Goal: Transaction & Acquisition: Purchase product/service

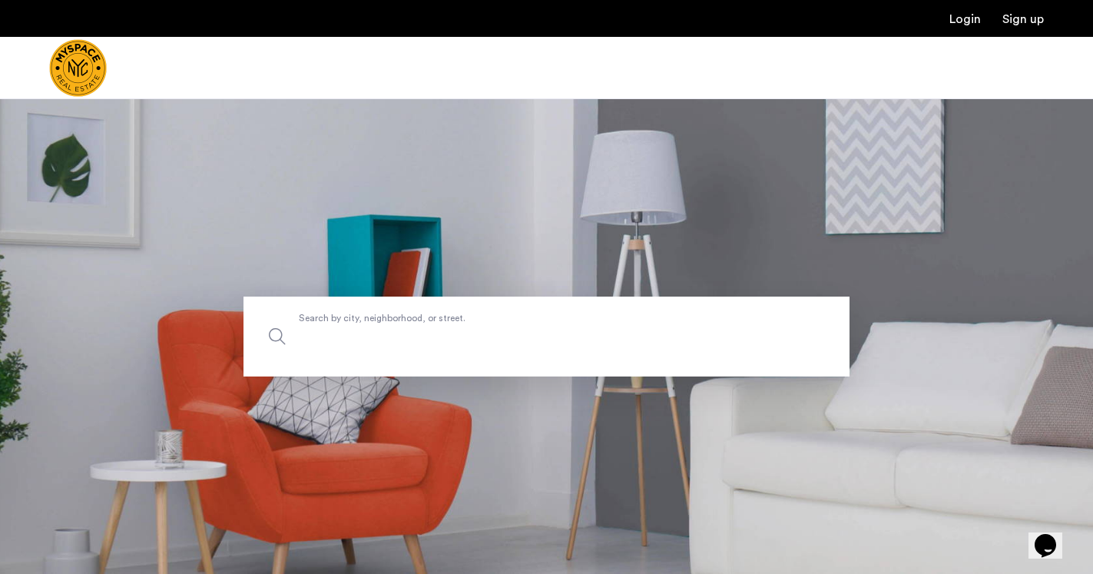
click at [510, 354] on input "Search by city, neighborhood, or street." at bounding box center [546, 336] width 606 height 80
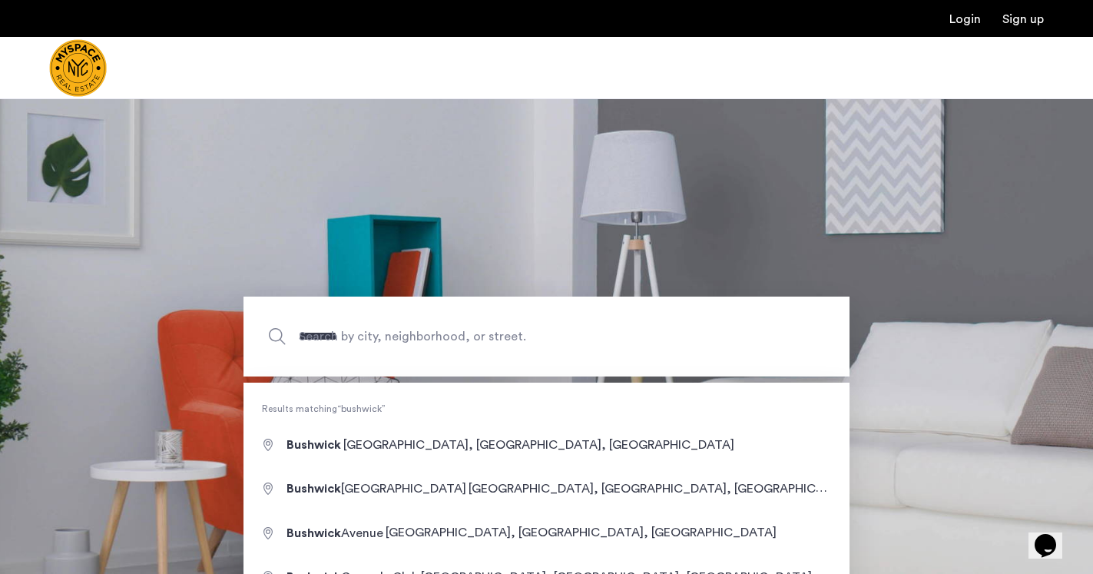
type input "**********"
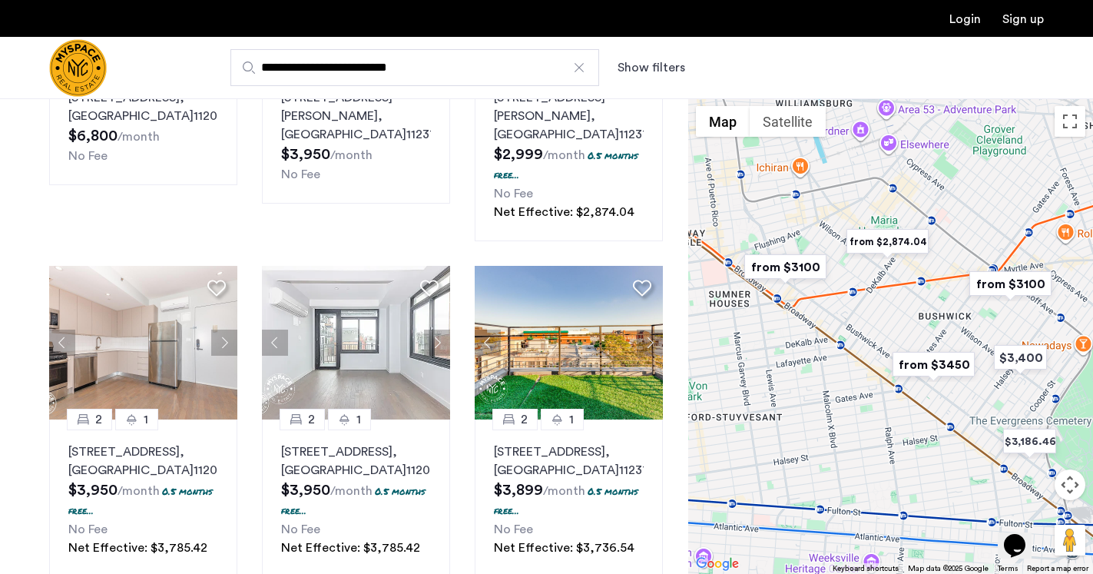
scroll to position [293, 0]
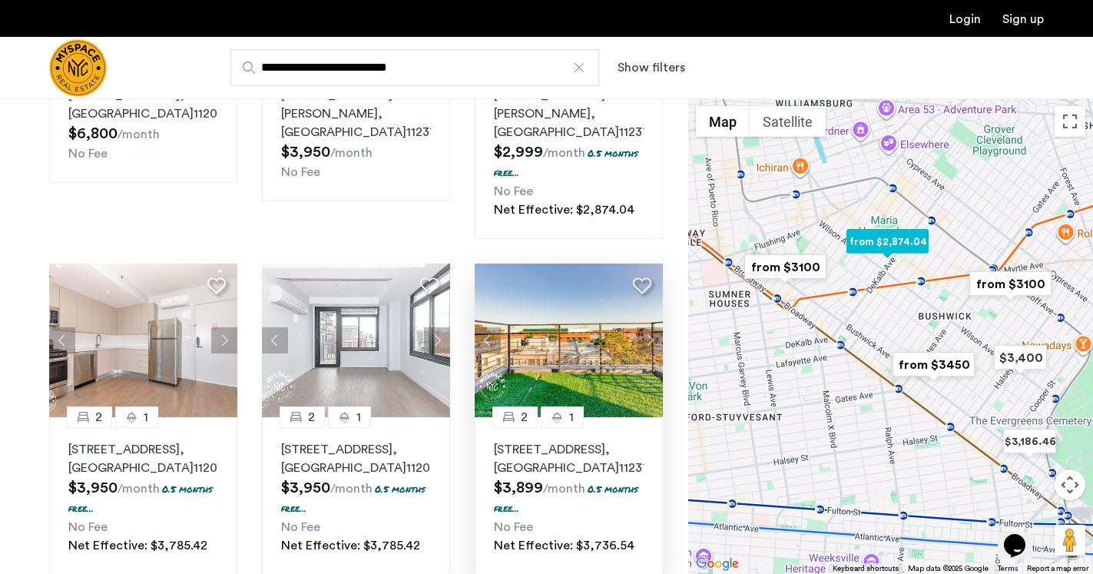
click at [654, 327] on button "Next apartment" at bounding box center [650, 340] width 26 height 26
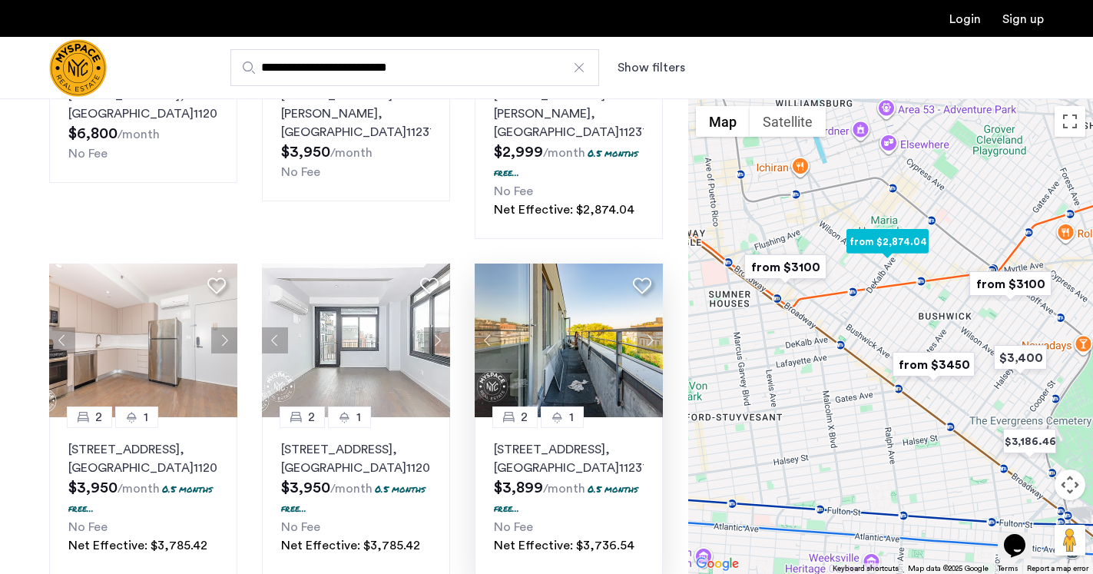
click at [654, 327] on button "Next apartment" at bounding box center [650, 340] width 26 height 26
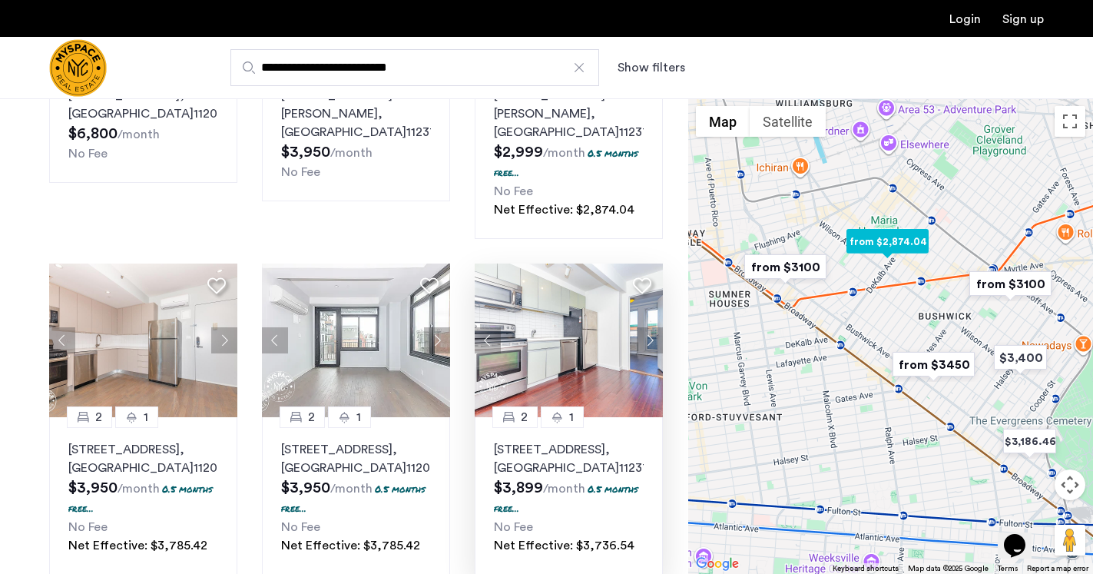
click at [654, 327] on button "Next apartment" at bounding box center [650, 340] width 26 height 26
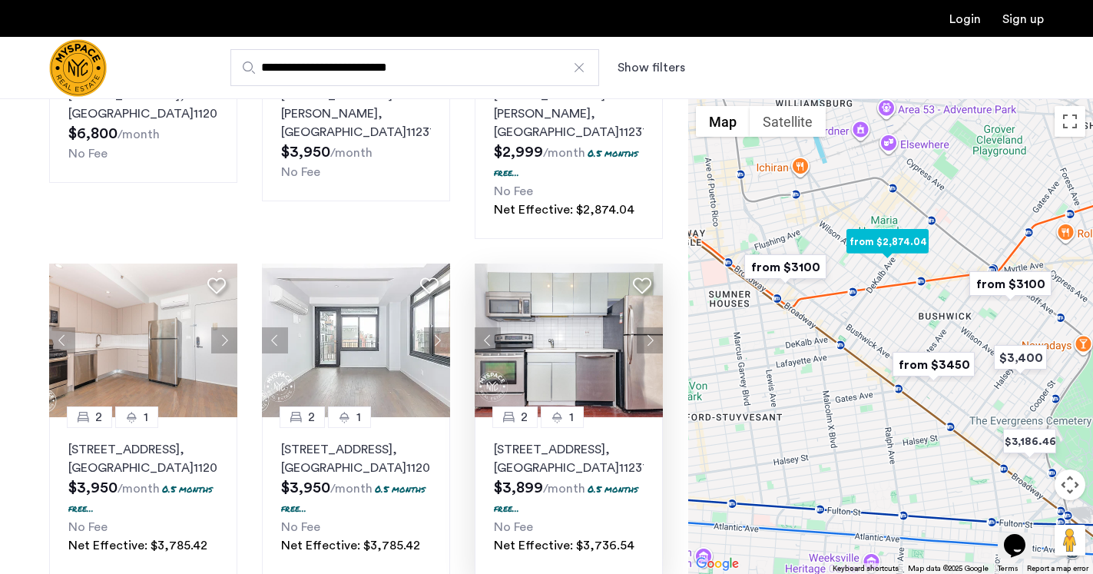
click at [654, 327] on button "Next apartment" at bounding box center [650, 340] width 26 height 26
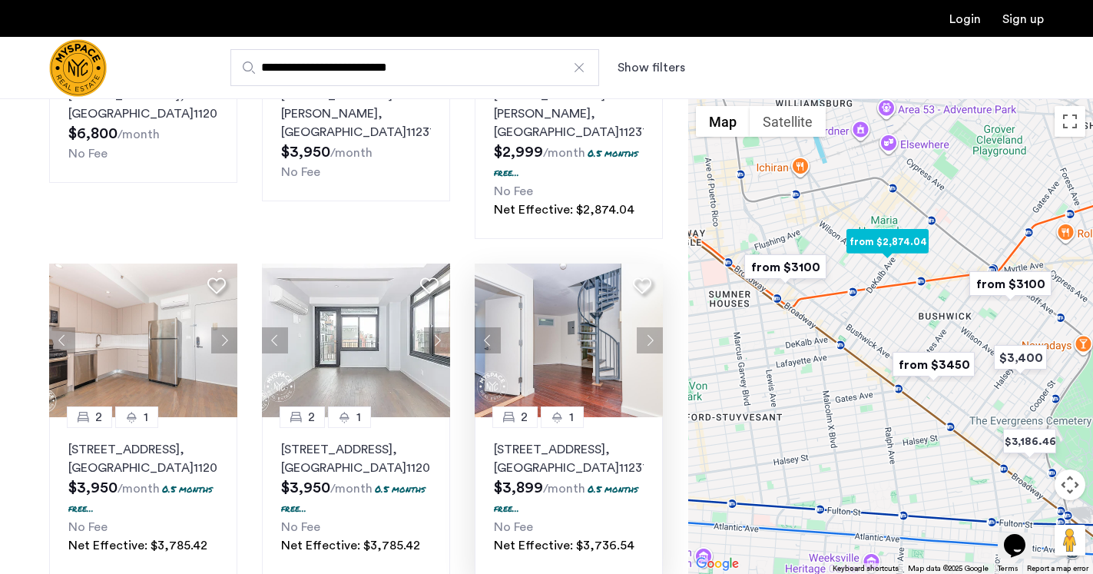
click at [654, 327] on button "Next apartment" at bounding box center [650, 340] width 26 height 26
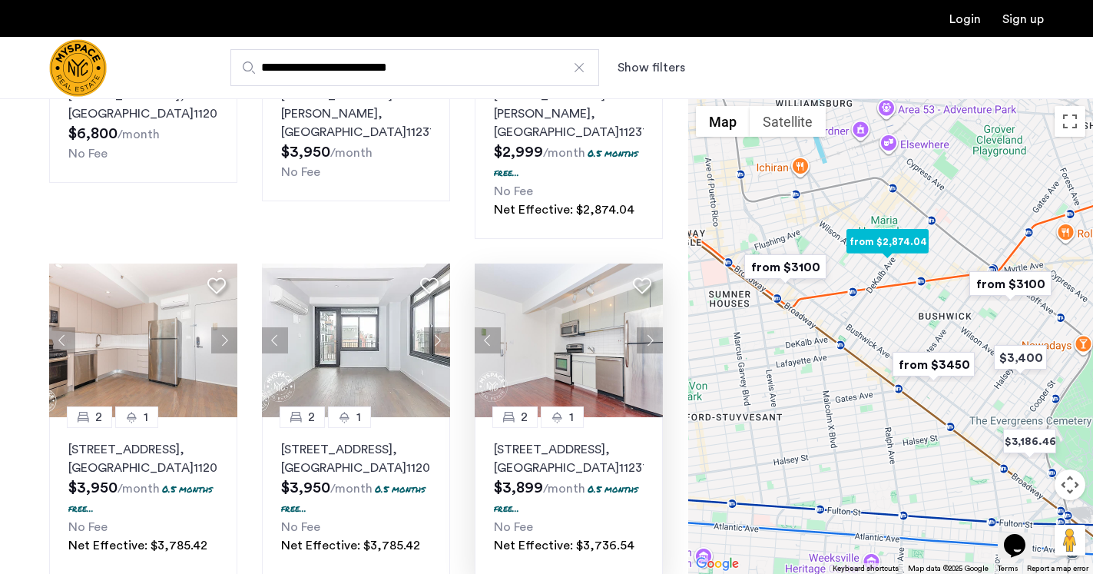
click at [654, 327] on button "Next apartment" at bounding box center [650, 340] width 26 height 26
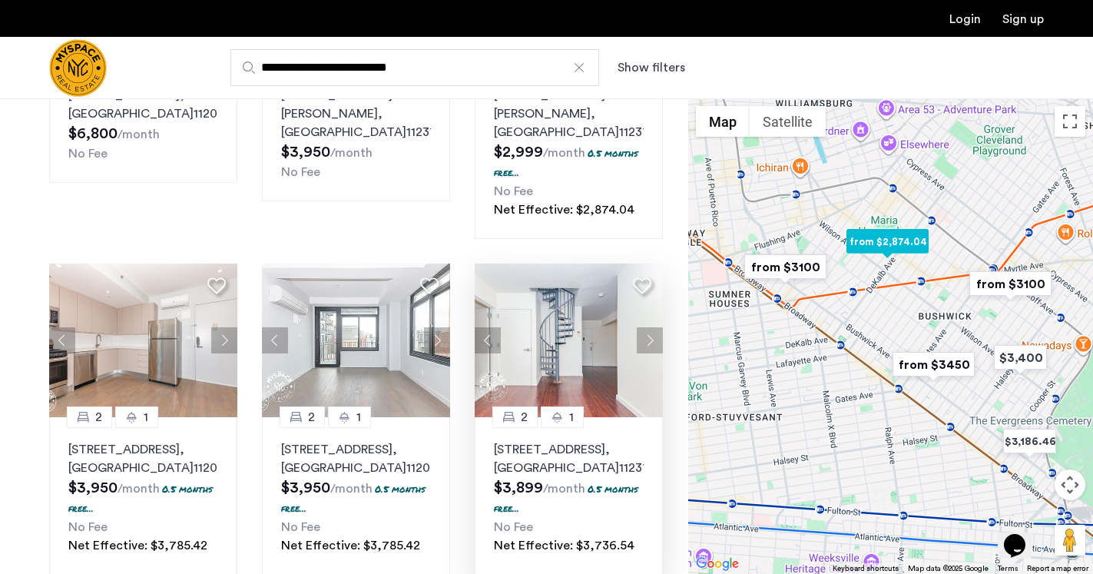
click at [654, 327] on button "Next apartment" at bounding box center [650, 340] width 26 height 26
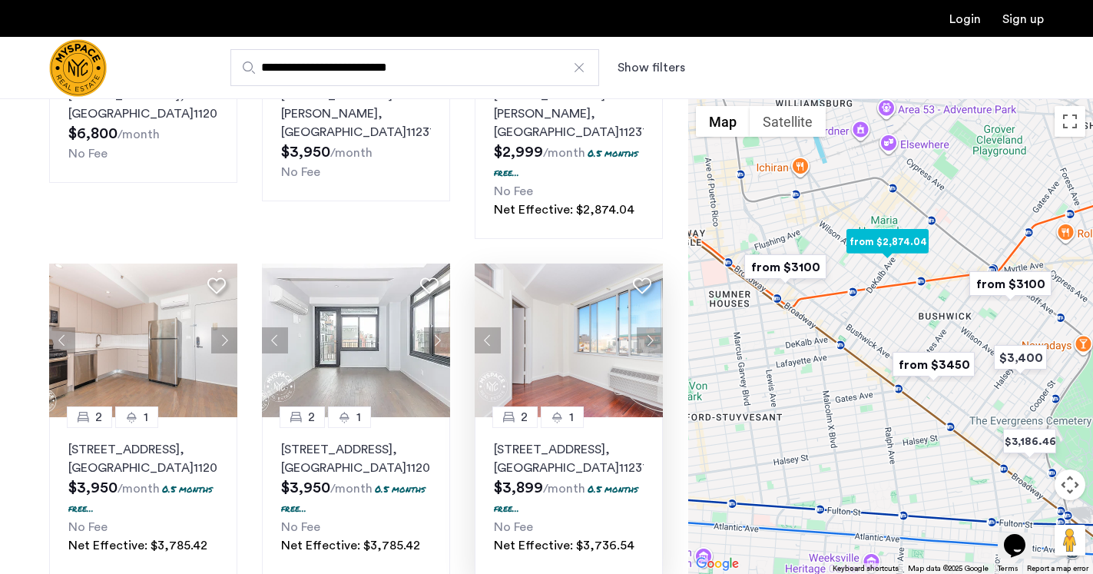
click at [654, 327] on button "Next apartment" at bounding box center [650, 340] width 26 height 26
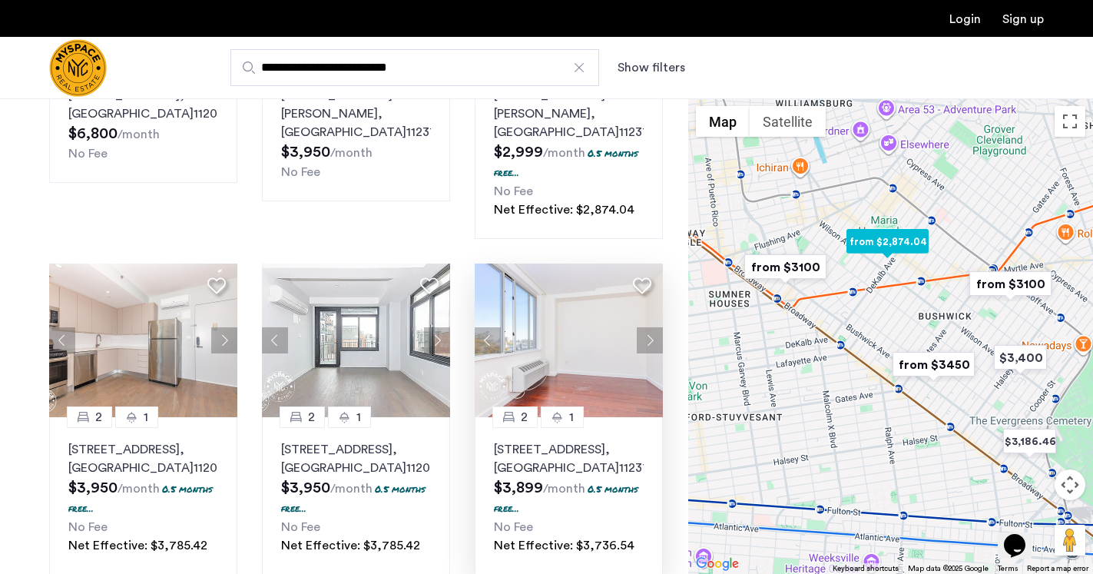
click at [654, 327] on button "Next apartment" at bounding box center [650, 340] width 26 height 26
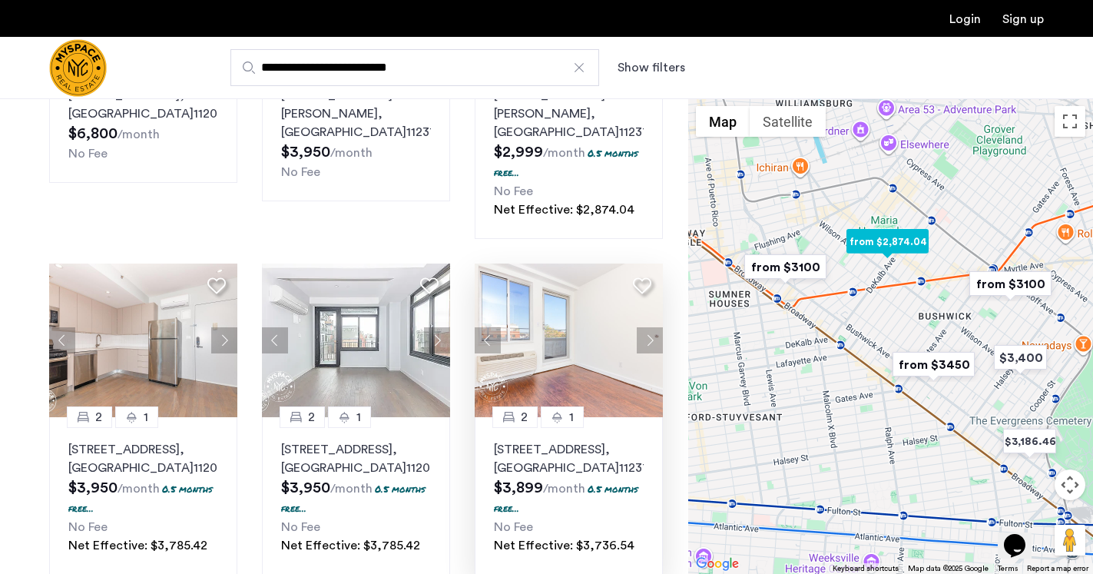
click at [654, 327] on button "Next apartment" at bounding box center [650, 340] width 26 height 26
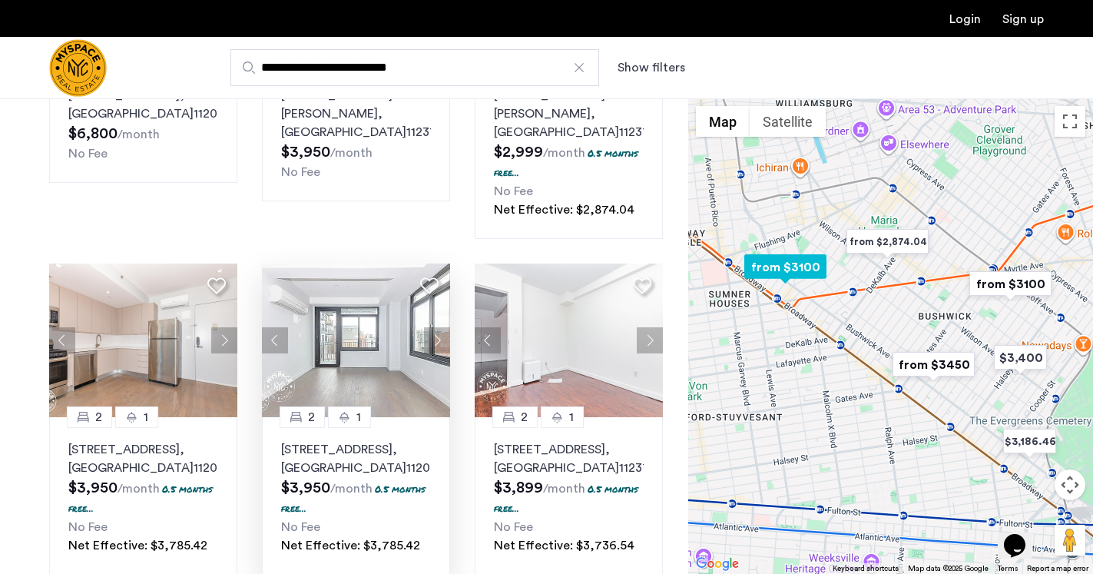
click at [433, 327] on button "Next apartment" at bounding box center [437, 340] width 26 height 26
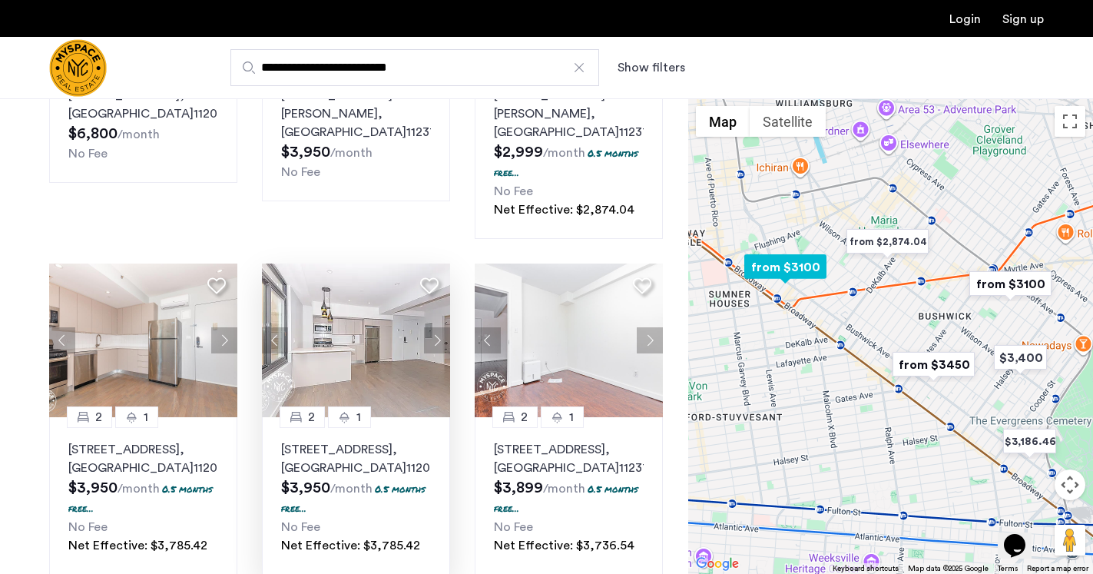
click at [433, 327] on button "Next apartment" at bounding box center [437, 340] width 26 height 26
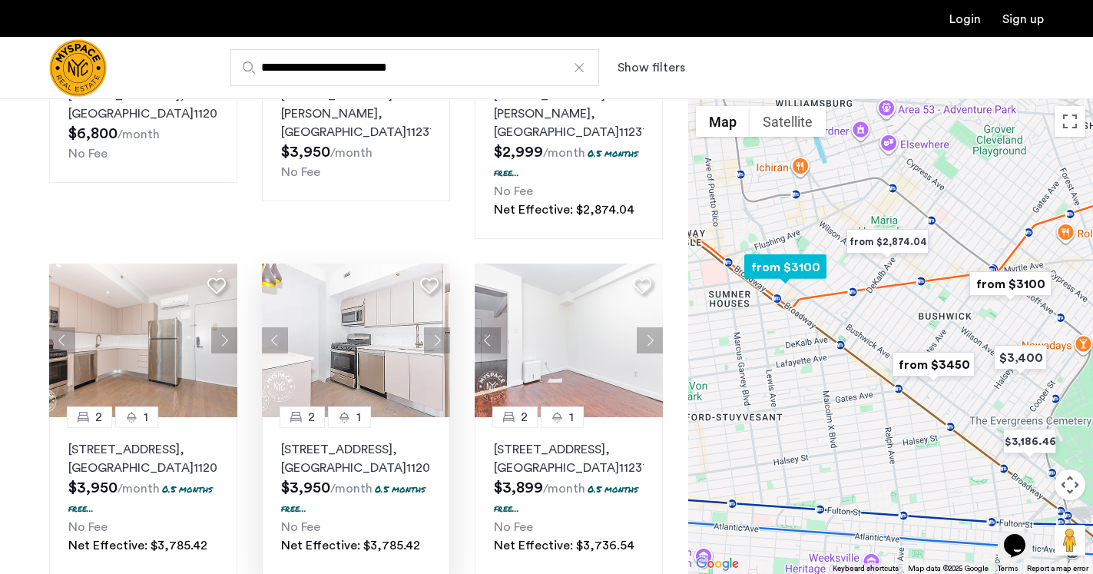
click at [433, 327] on button "Next apartment" at bounding box center [437, 340] width 26 height 26
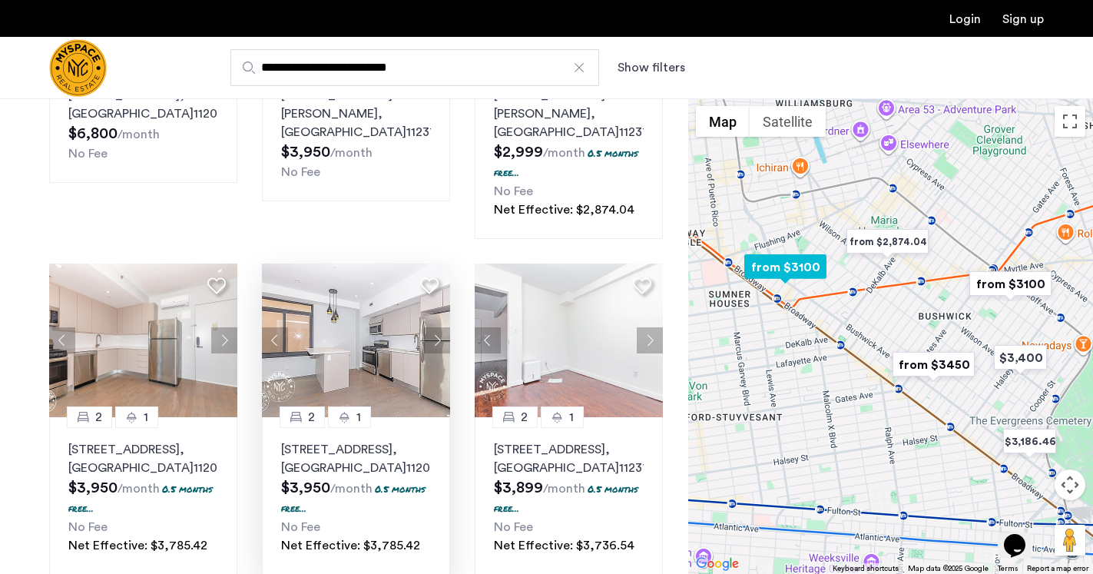
click at [433, 327] on button "Next apartment" at bounding box center [437, 340] width 26 height 26
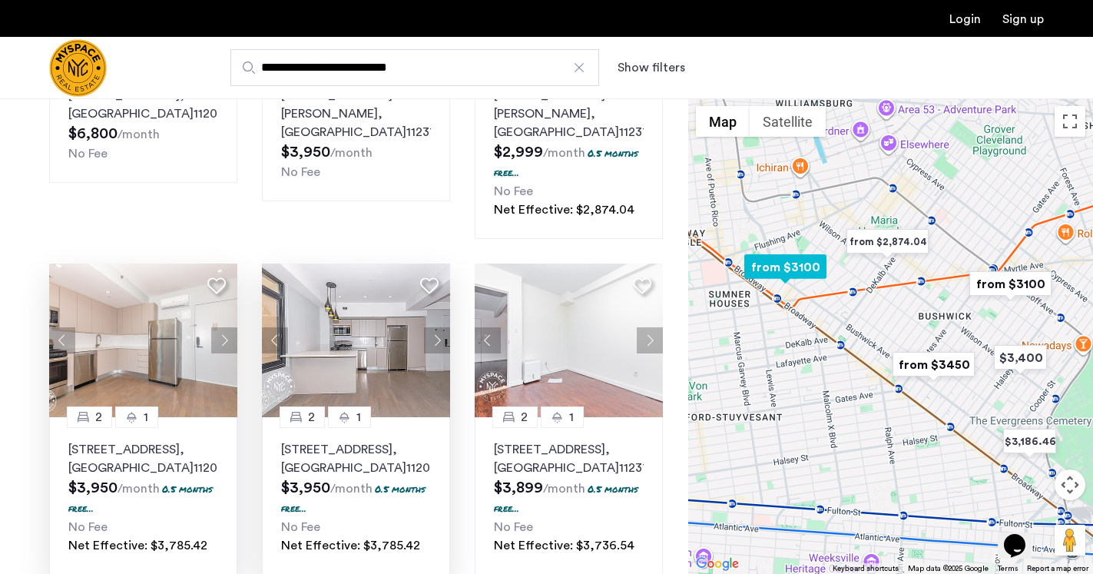
click at [220, 329] on button "Next apartment" at bounding box center [224, 340] width 26 height 26
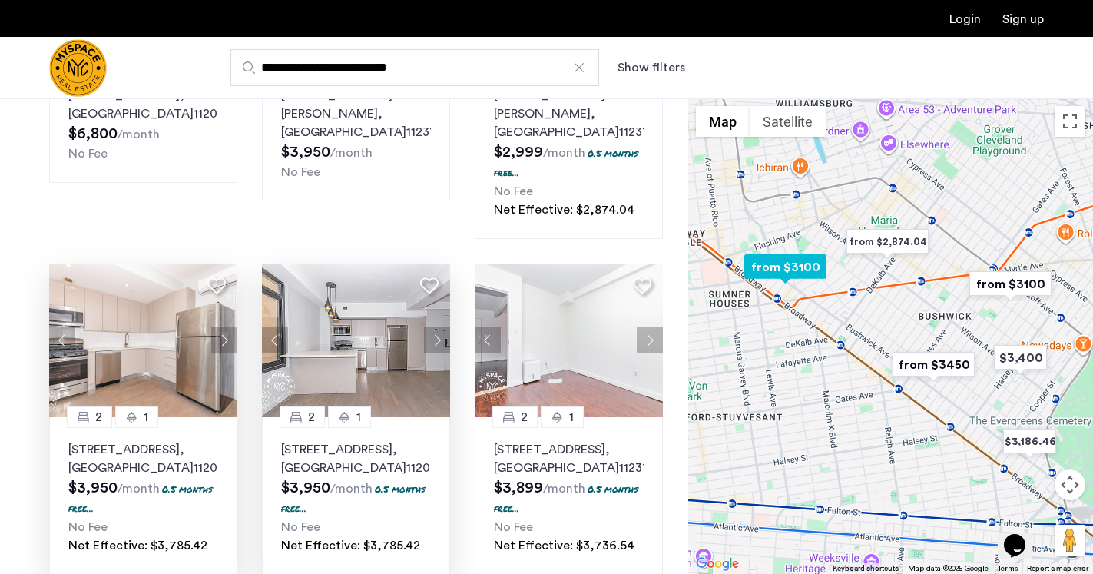
click at [223, 333] on button "Next apartment" at bounding box center [224, 340] width 26 height 26
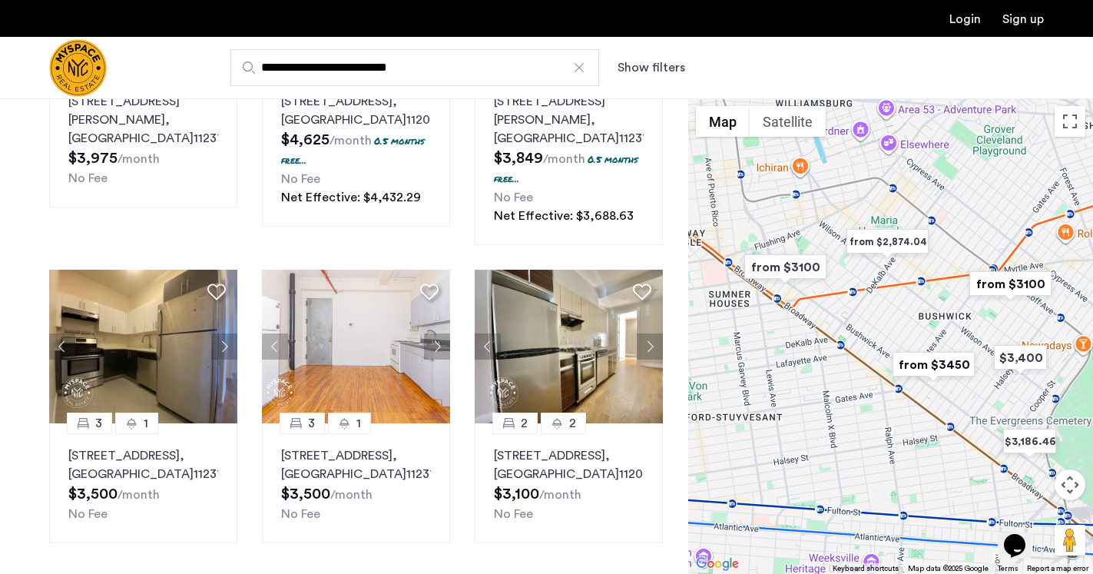
scroll to position [1084, 0]
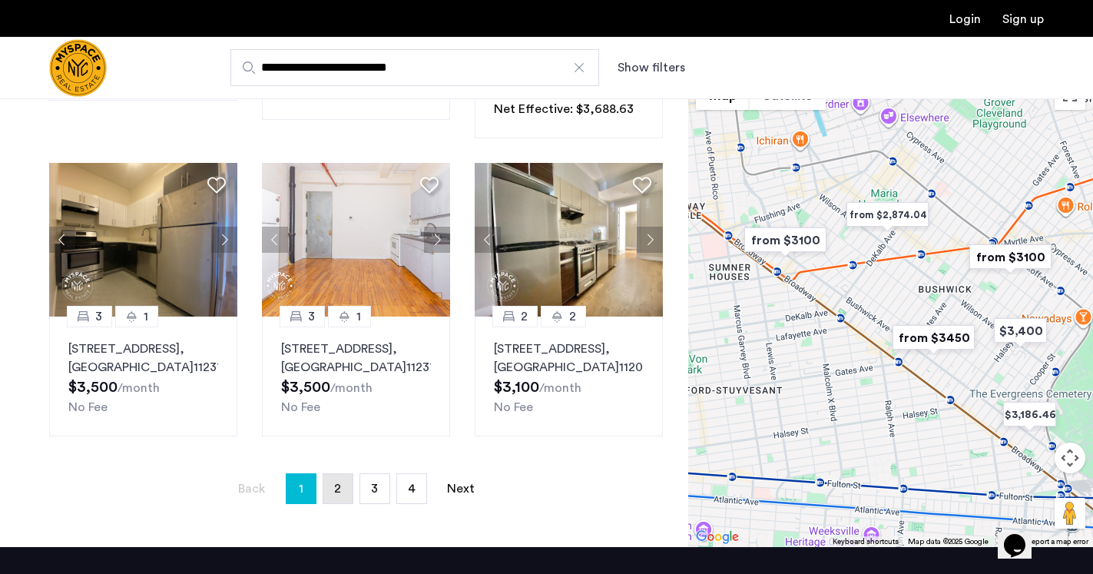
click at [340, 490] on link "page 2" at bounding box center [337, 488] width 29 height 29
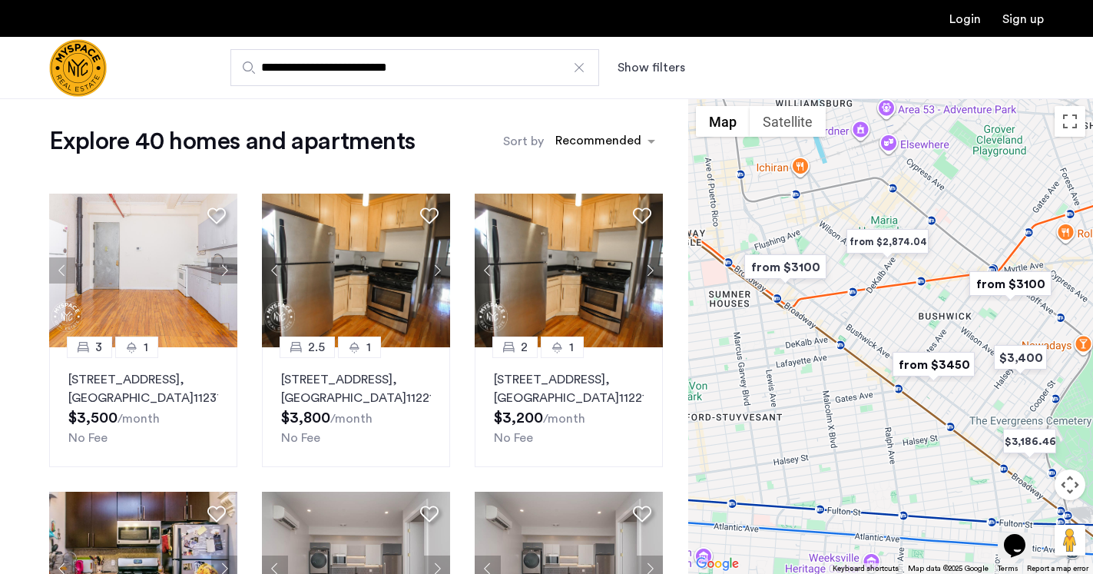
scroll to position [11, 0]
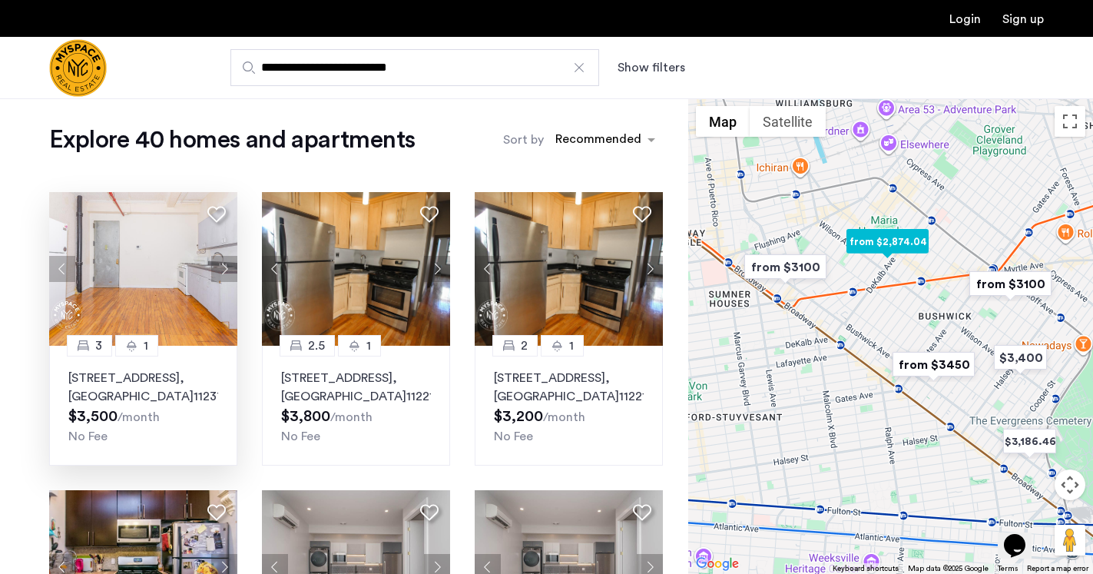
click at [225, 267] on button "Next apartment" at bounding box center [224, 269] width 26 height 26
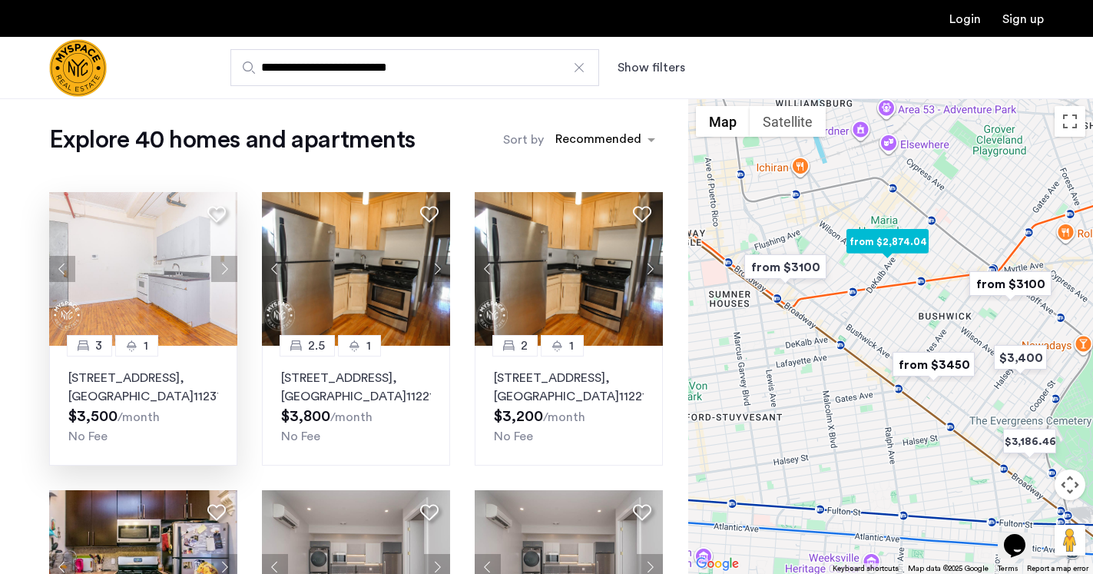
click at [225, 267] on button "Next apartment" at bounding box center [224, 269] width 26 height 26
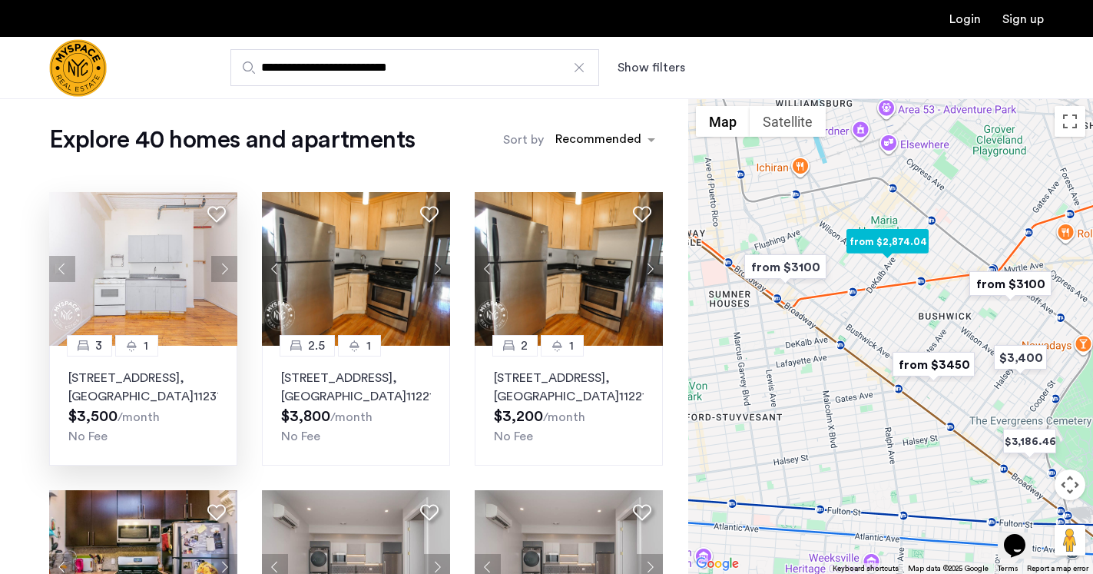
click at [225, 267] on button "Next apartment" at bounding box center [224, 269] width 26 height 26
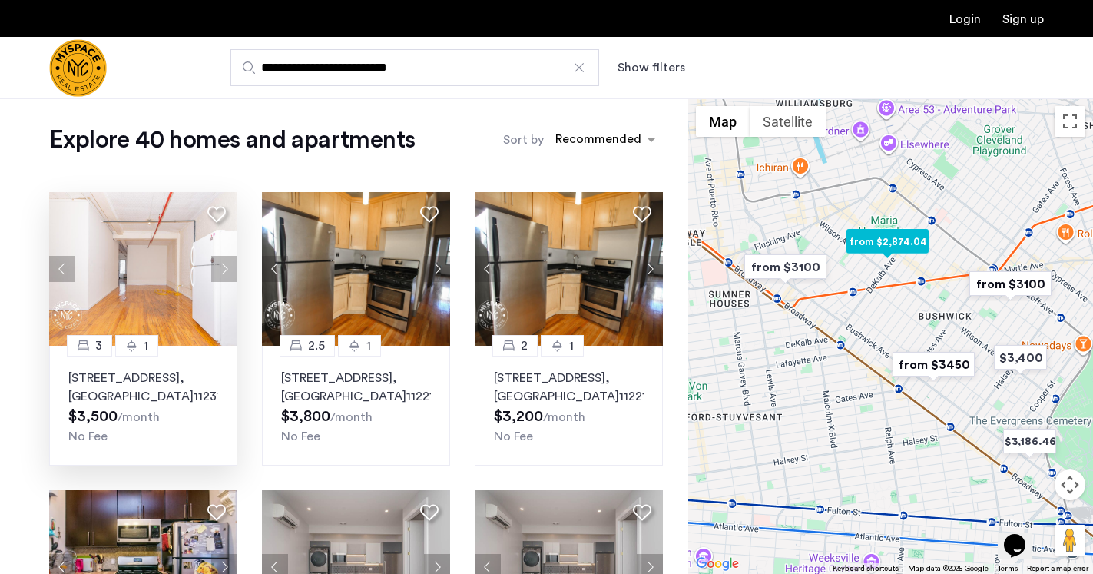
click at [225, 267] on button "Next apartment" at bounding box center [224, 269] width 26 height 26
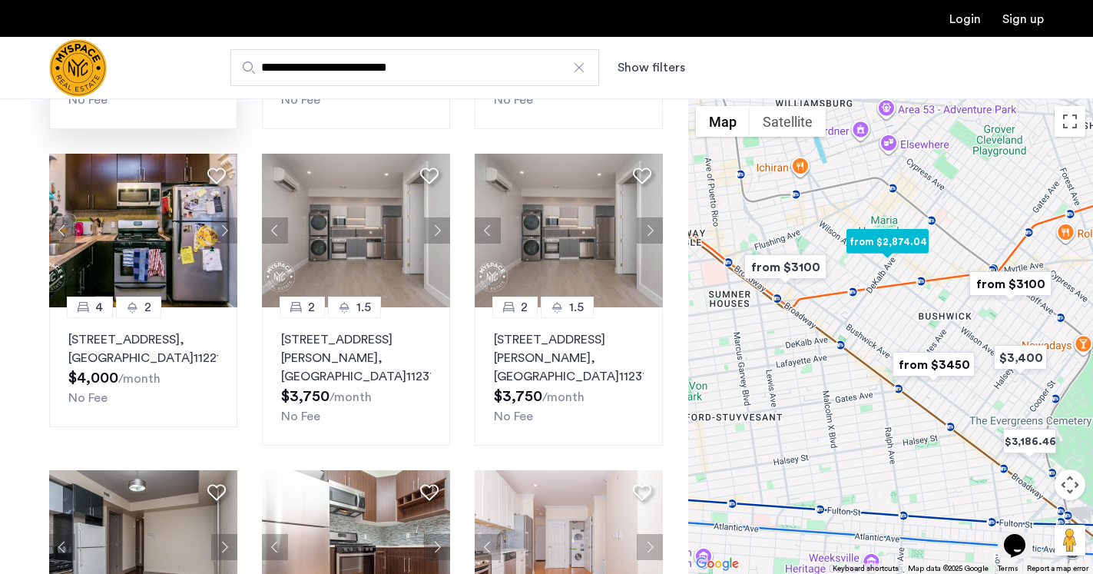
scroll to position [349, 0]
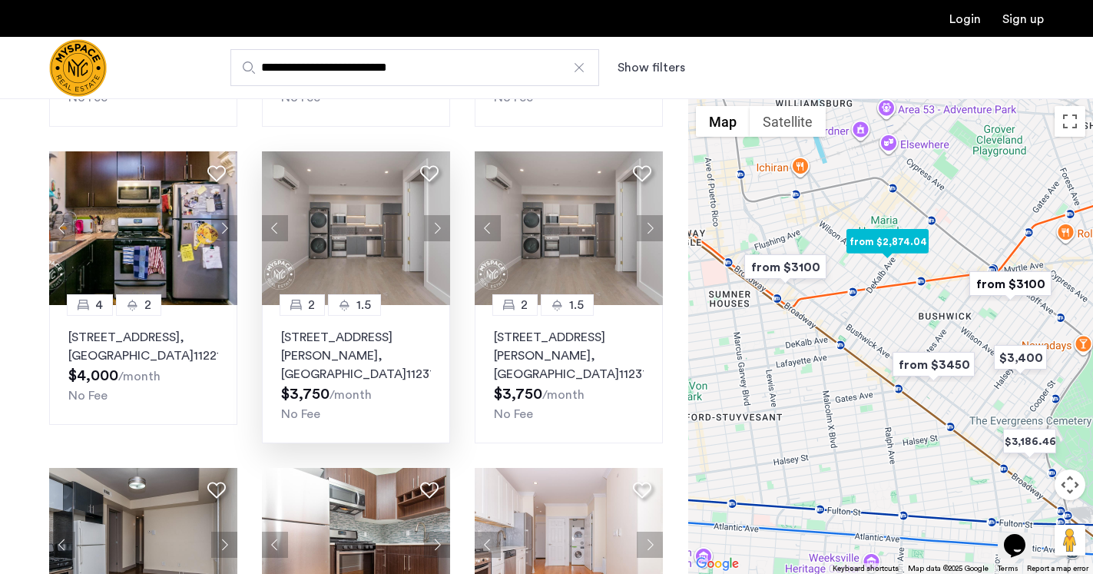
click at [435, 241] on button "Next apartment" at bounding box center [437, 228] width 26 height 26
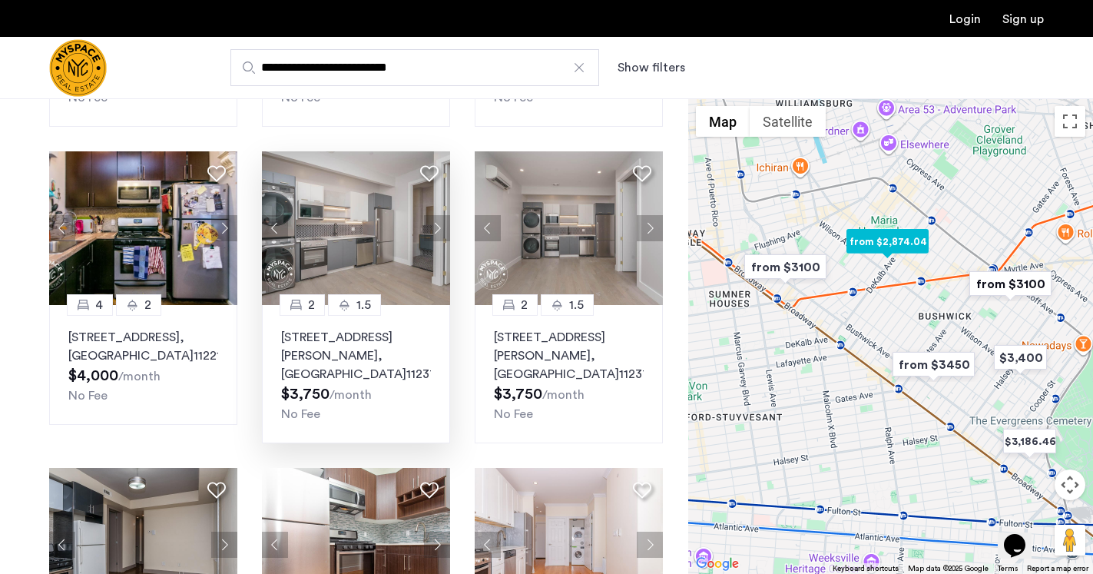
click at [435, 241] on button "Next apartment" at bounding box center [437, 228] width 26 height 26
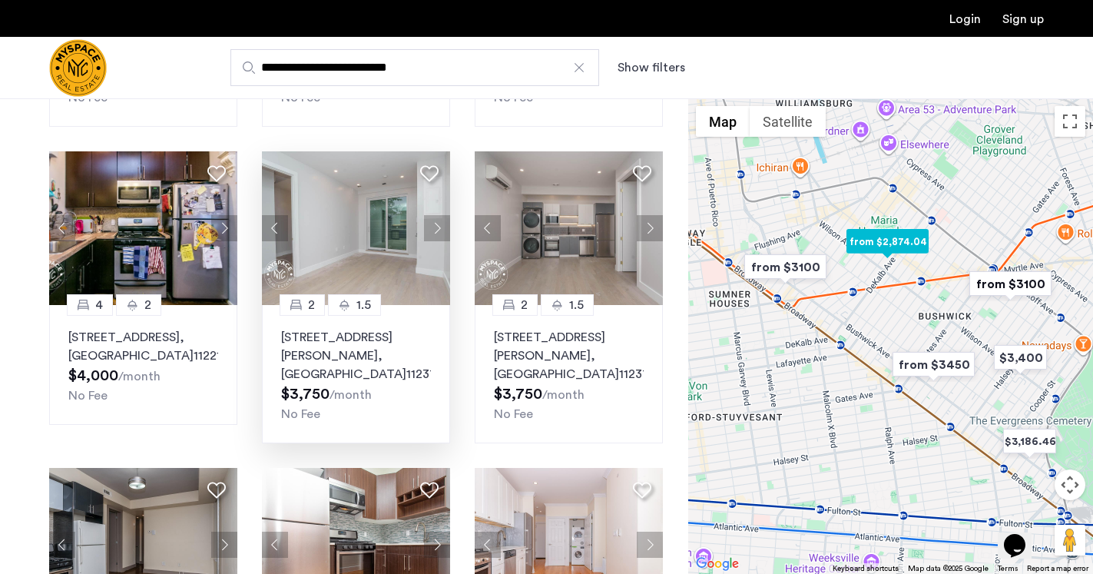
click at [435, 241] on button "Next apartment" at bounding box center [437, 228] width 26 height 26
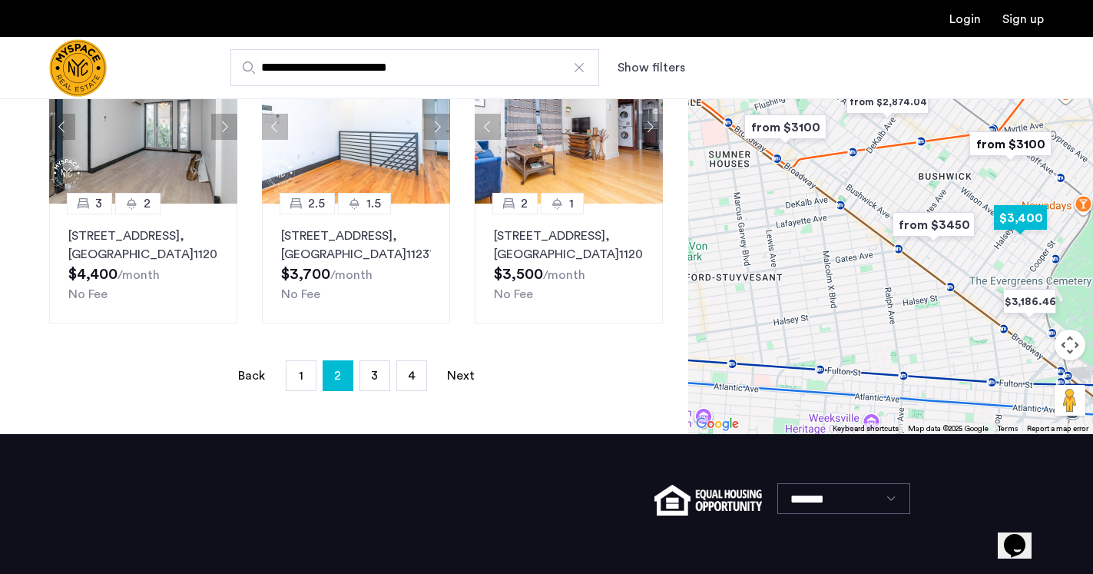
scroll to position [1086, 0]
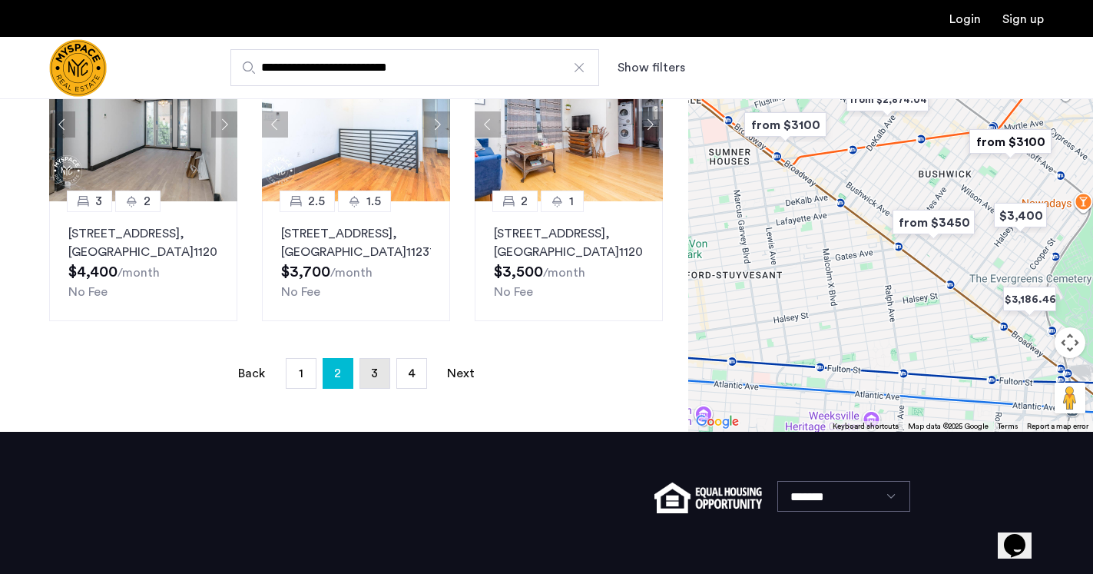
click at [376, 367] on span "3" at bounding box center [374, 373] width 7 height 12
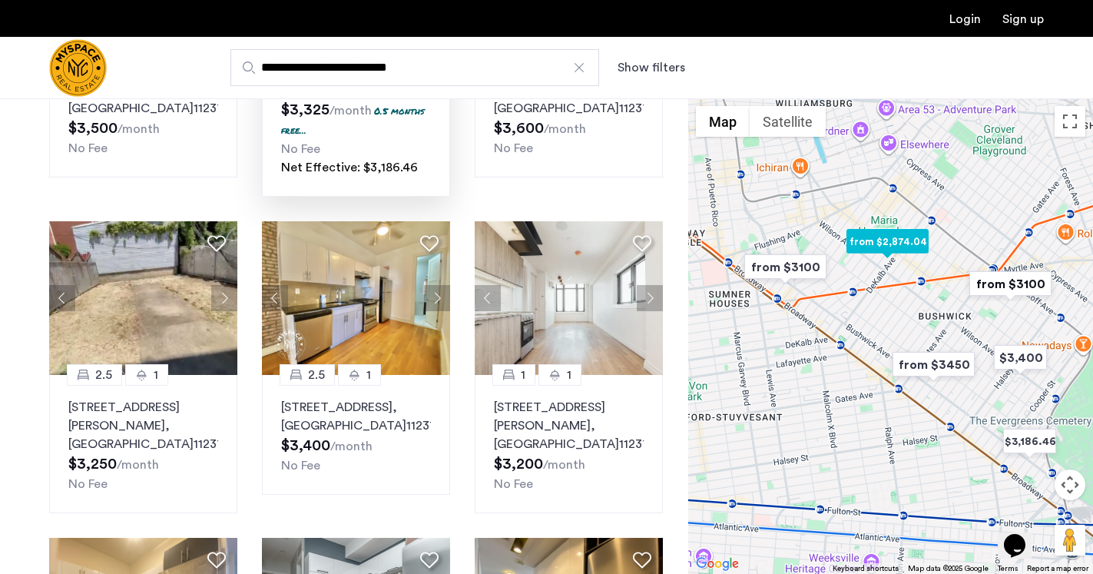
scroll to position [325, 0]
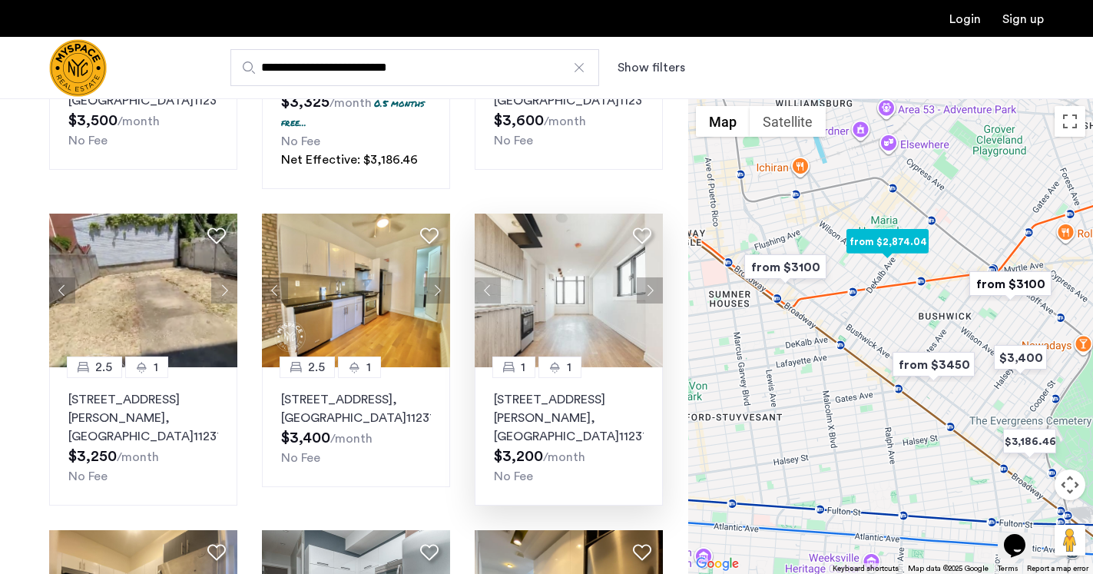
click at [654, 303] on button "Next apartment" at bounding box center [650, 290] width 26 height 26
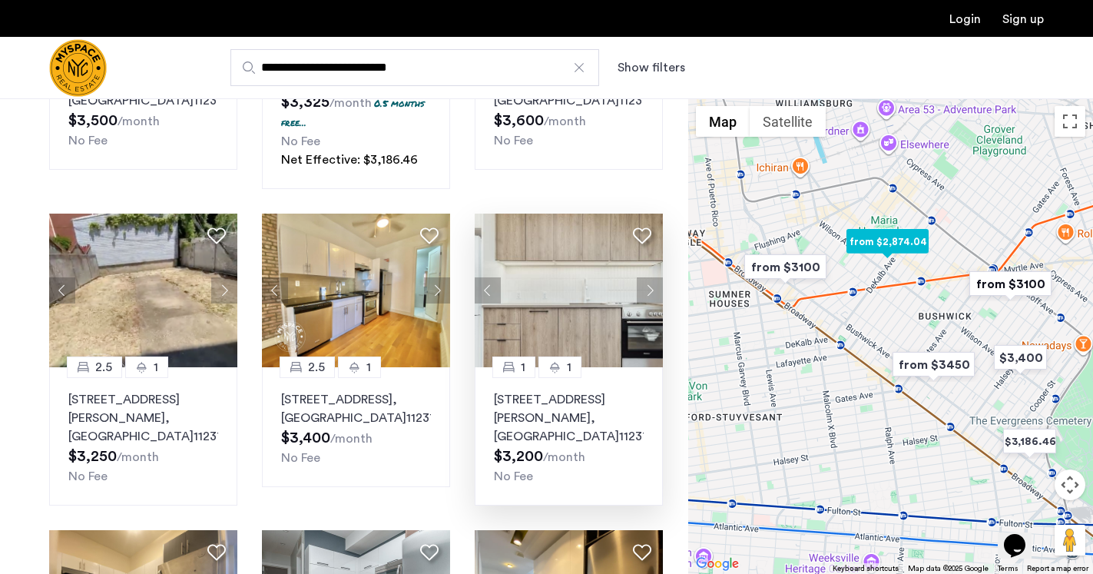
click at [644, 303] on button "Next apartment" at bounding box center [650, 290] width 26 height 26
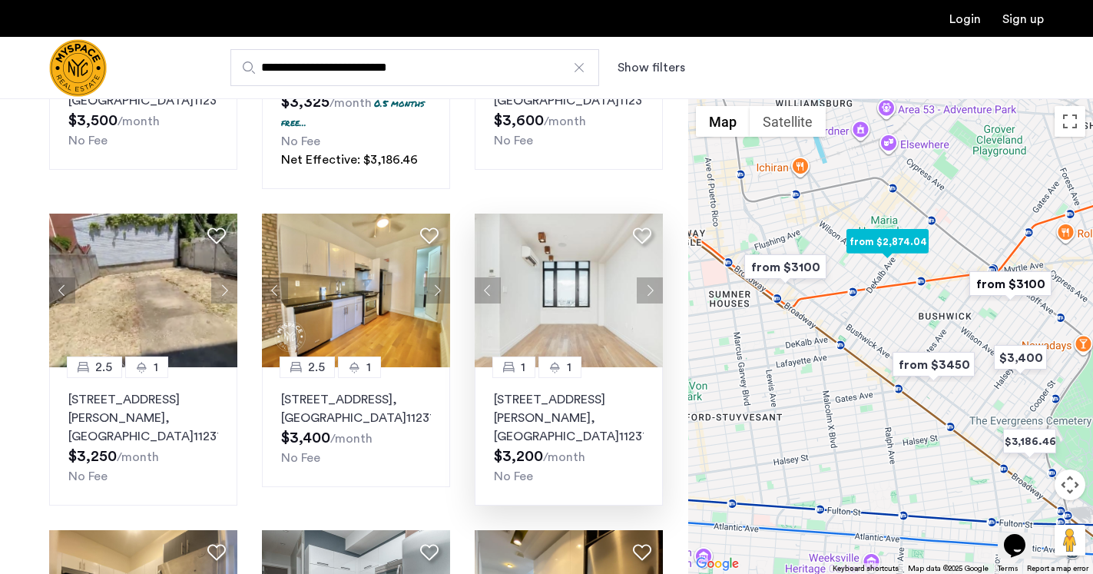
click at [644, 303] on button "Next apartment" at bounding box center [650, 290] width 26 height 26
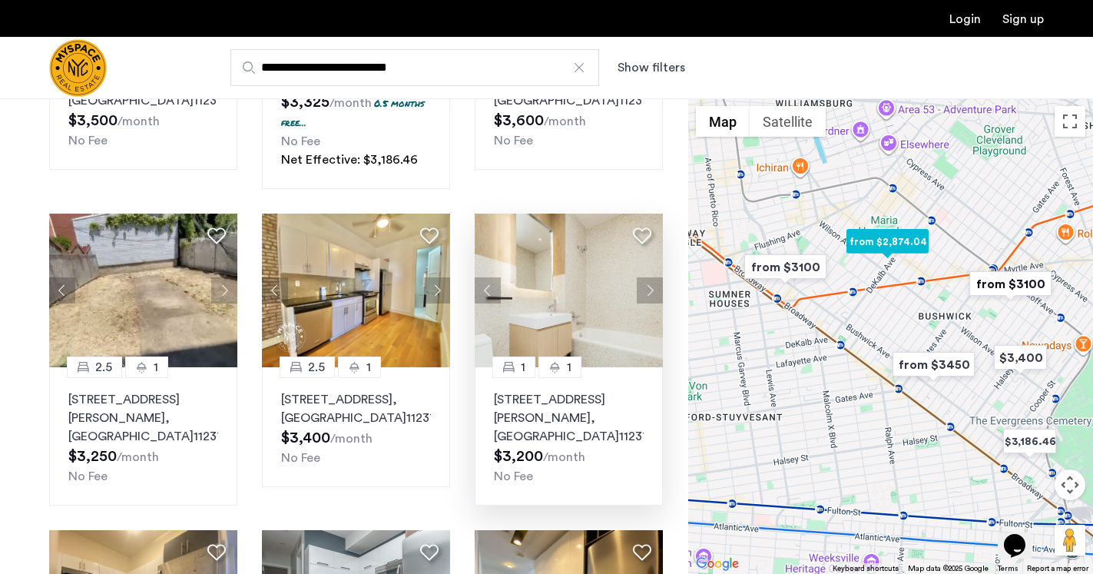
click at [644, 303] on button "Next apartment" at bounding box center [650, 290] width 26 height 26
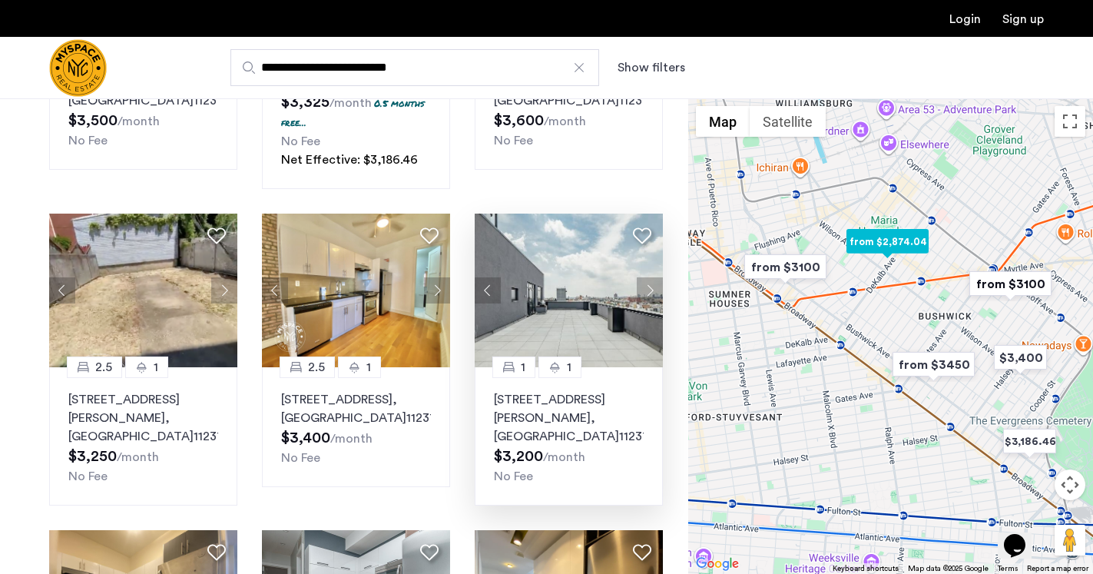
click at [644, 303] on button "Next apartment" at bounding box center [650, 290] width 26 height 26
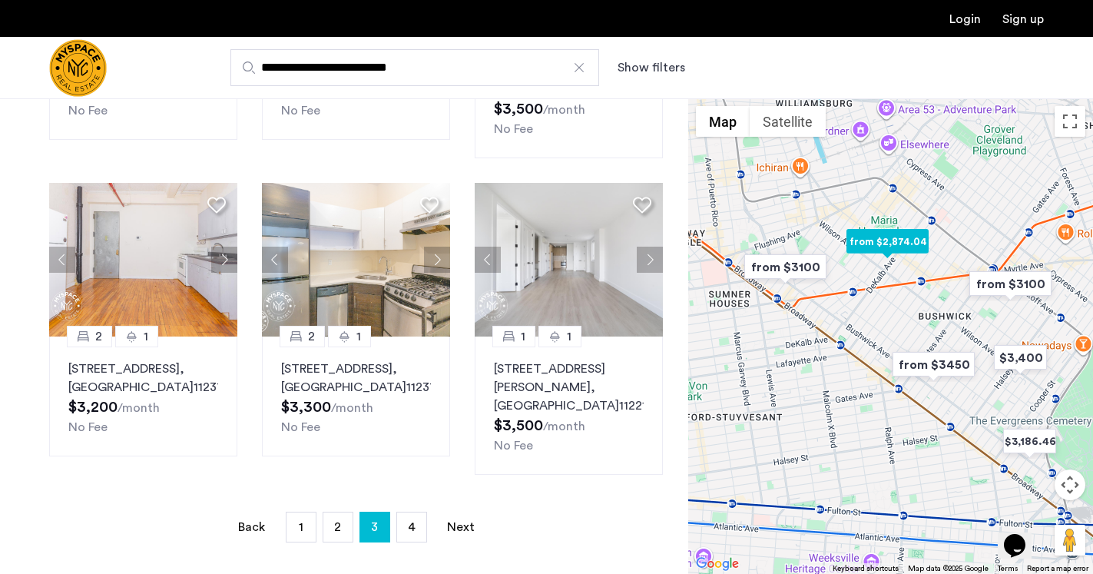
scroll to position [990, 0]
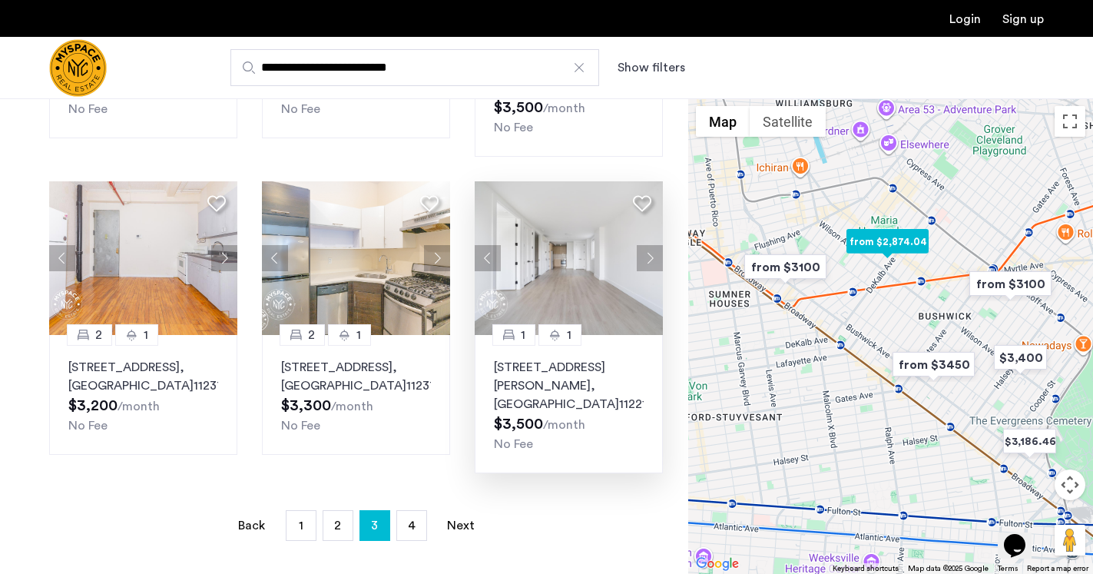
click at [653, 256] on button "Next apartment" at bounding box center [650, 258] width 26 height 26
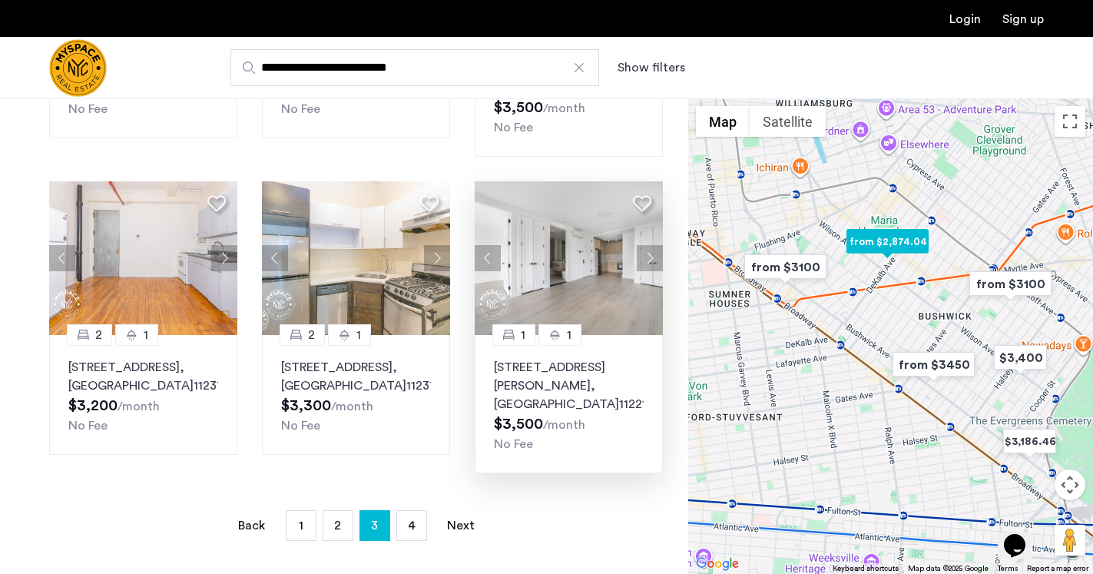
click at [653, 256] on button "Next apartment" at bounding box center [650, 258] width 26 height 26
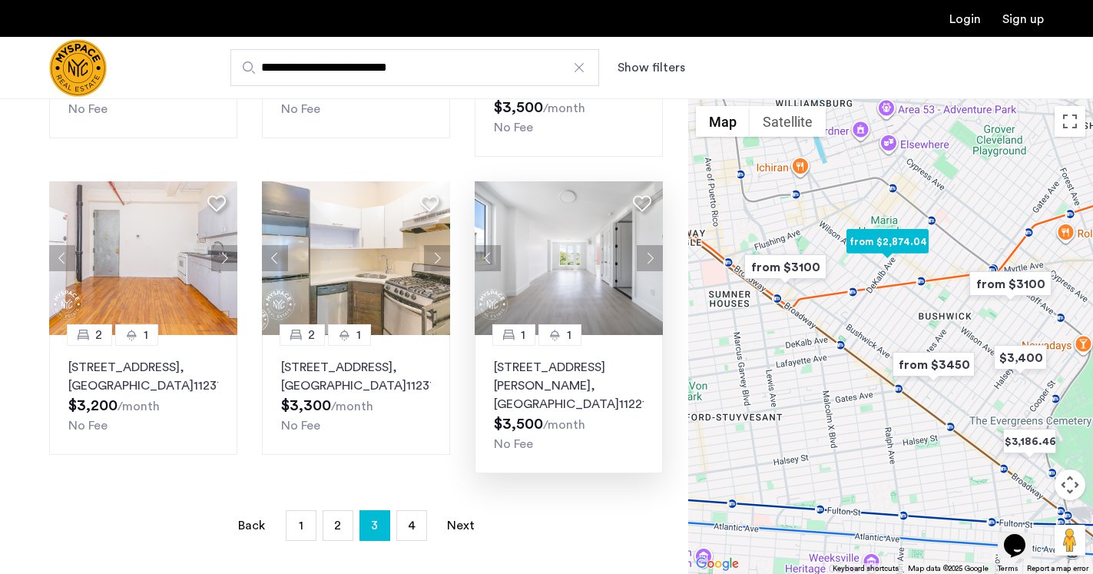
click at [652, 256] on button "Next apartment" at bounding box center [650, 258] width 26 height 26
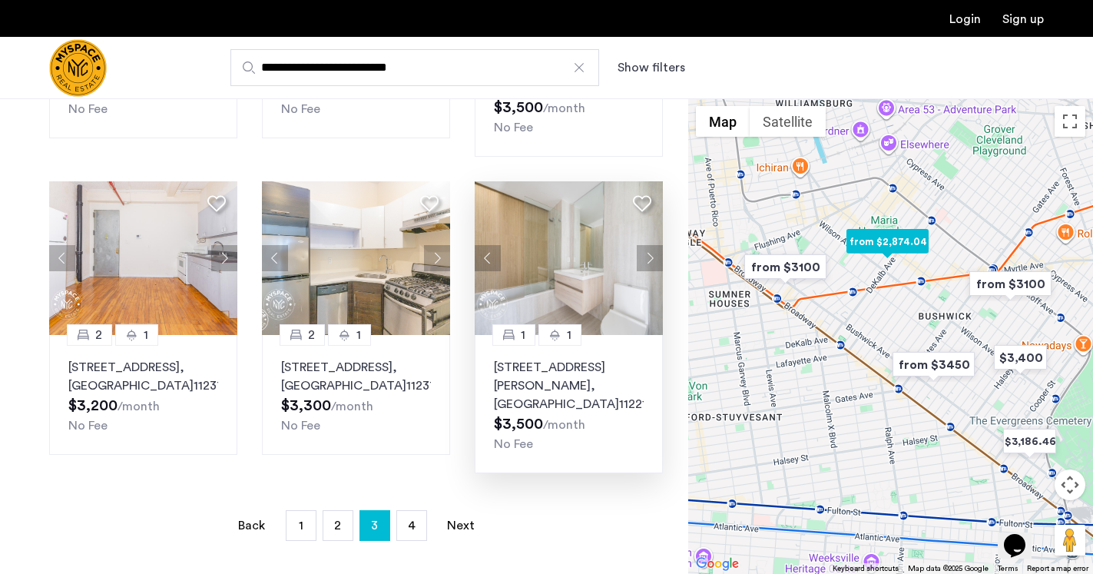
click at [652, 256] on button "Next apartment" at bounding box center [650, 258] width 26 height 26
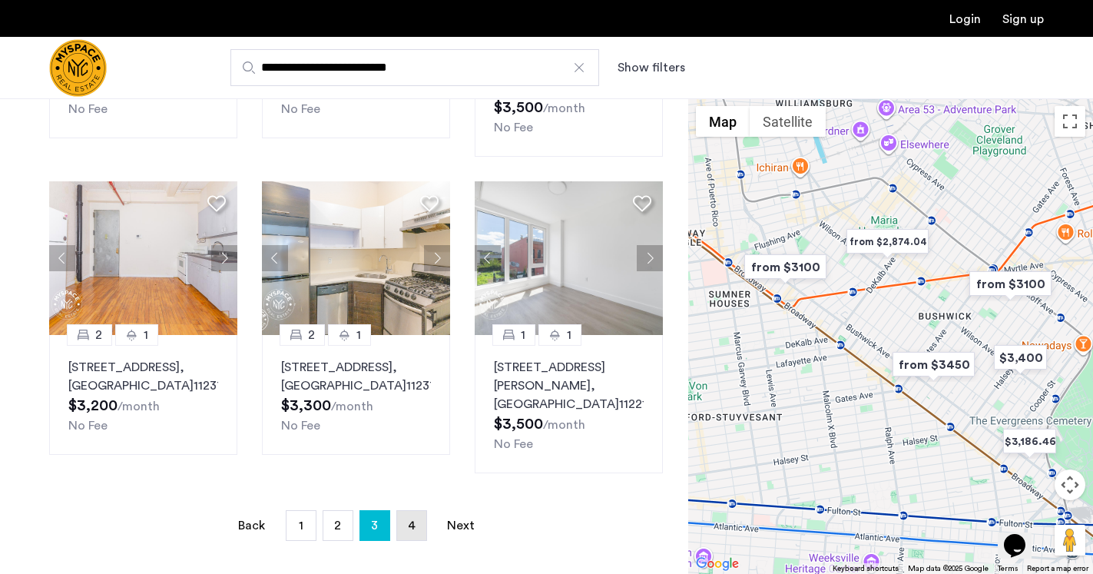
click at [410, 519] on span "4" at bounding box center [412, 525] width 8 height 12
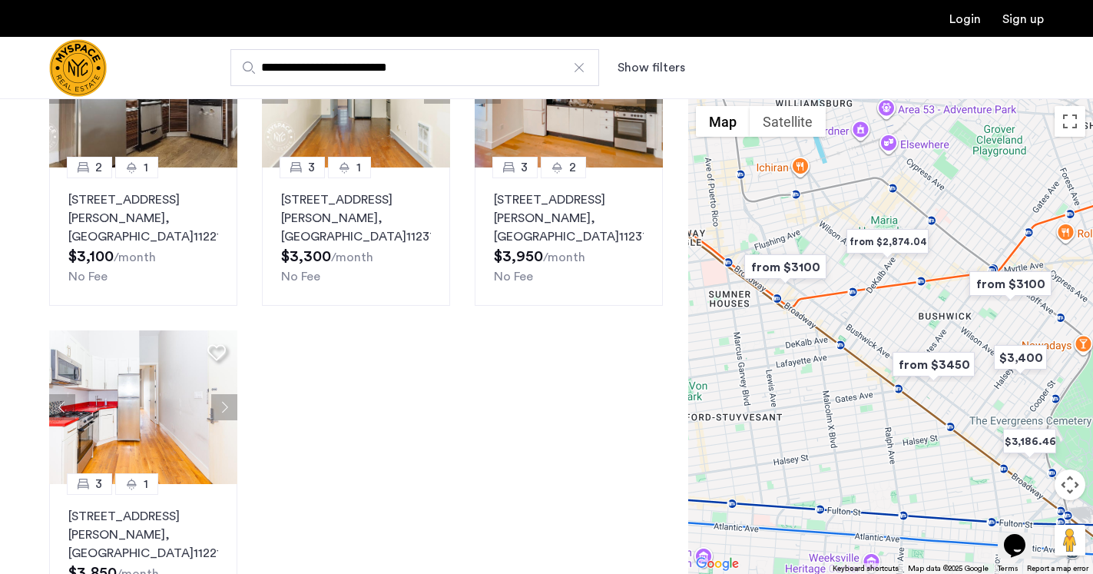
scroll to position [195, 0]
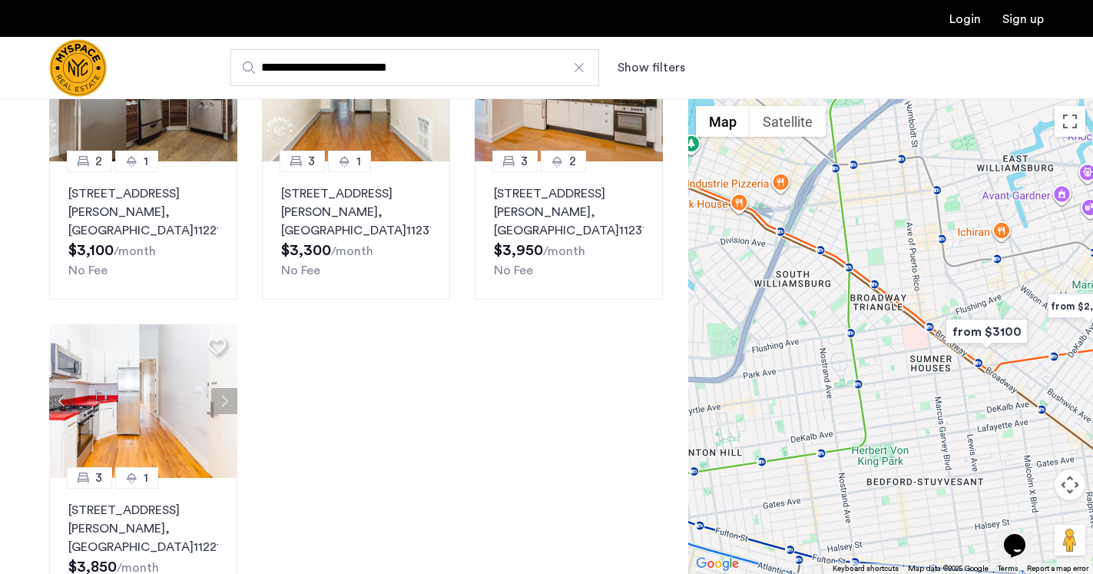
drag, startPoint x: 770, startPoint y: 398, endPoint x: 985, endPoint y: 465, distance: 225.4
click at [985, 465] on div at bounding box center [890, 335] width 405 height 475
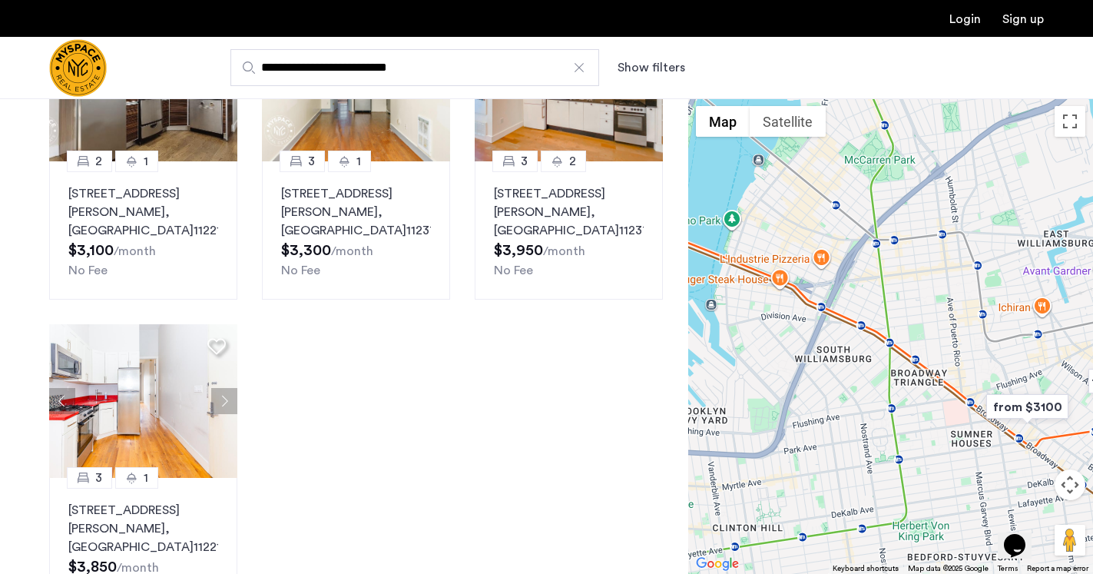
drag, startPoint x: 863, startPoint y: 363, endPoint x: 888, endPoint y: 439, distance: 79.9
click at [889, 440] on div at bounding box center [890, 335] width 405 height 475
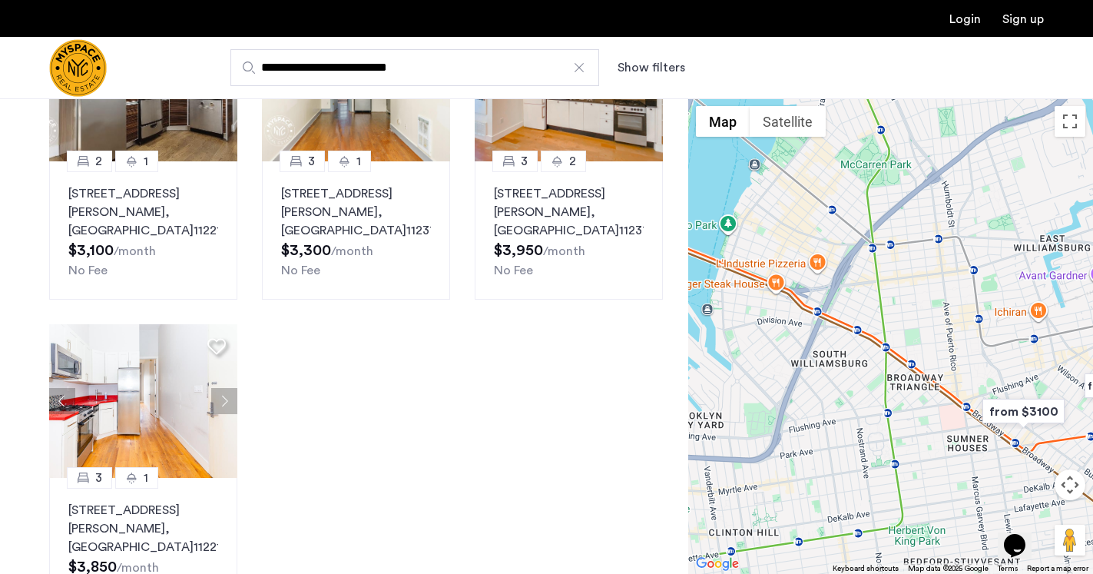
click at [529, 58] on input "**********" at bounding box center [414, 67] width 369 height 37
click at [574, 71] on div at bounding box center [578, 67] width 15 height 15
click at [574, 71] on input "**********" at bounding box center [414, 67] width 369 height 37
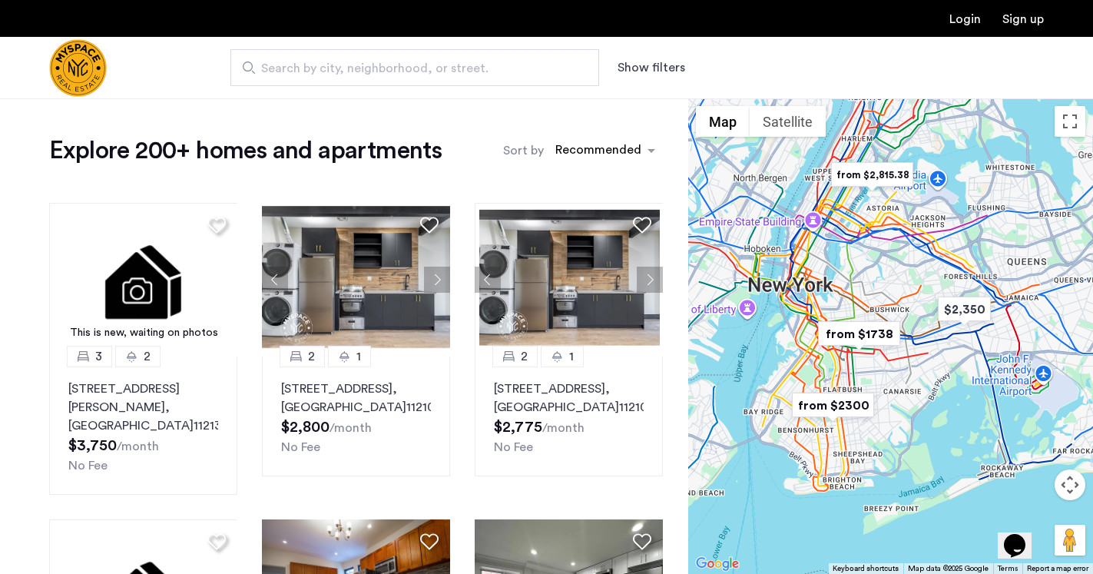
click at [856, 335] on img "from $1738" at bounding box center [859, 333] width 94 height 35
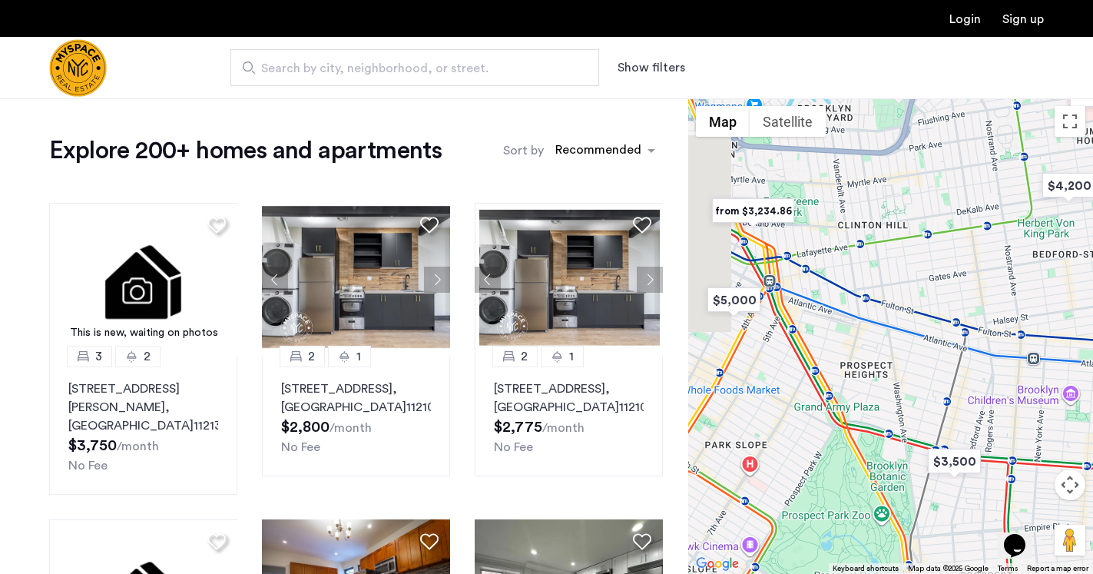
drag, startPoint x: 802, startPoint y: 277, endPoint x: 898, endPoint y: 283, distance: 96.2
click at [897, 283] on div "To navigate, press the arrow keys." at bounding box center [890, 335] width 405 height 475
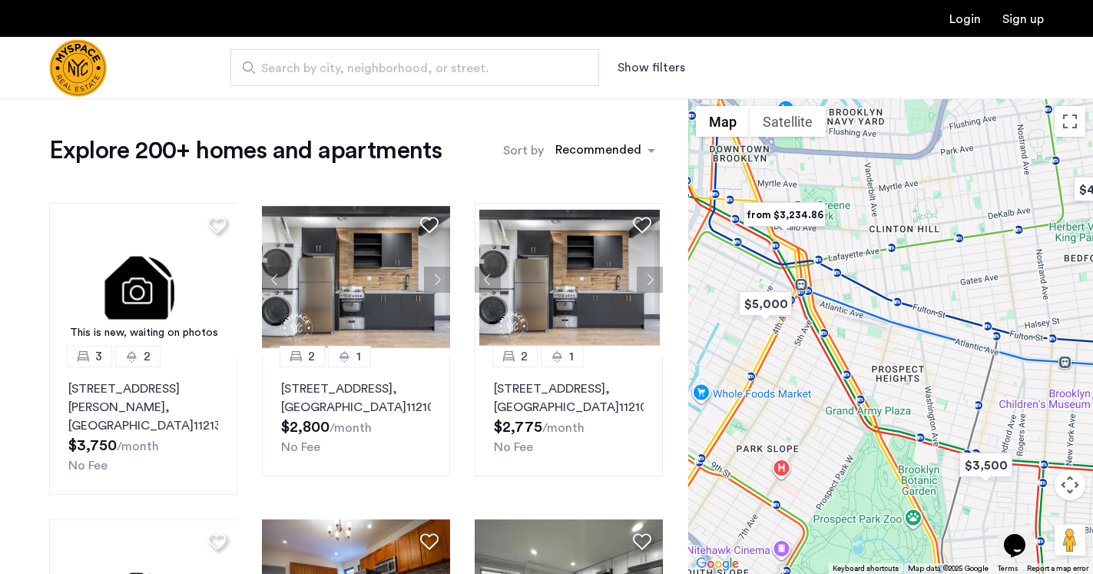
click at [793, 216] on img "from $3,234.86" at bounding box center [784, 214] width 94 height 35
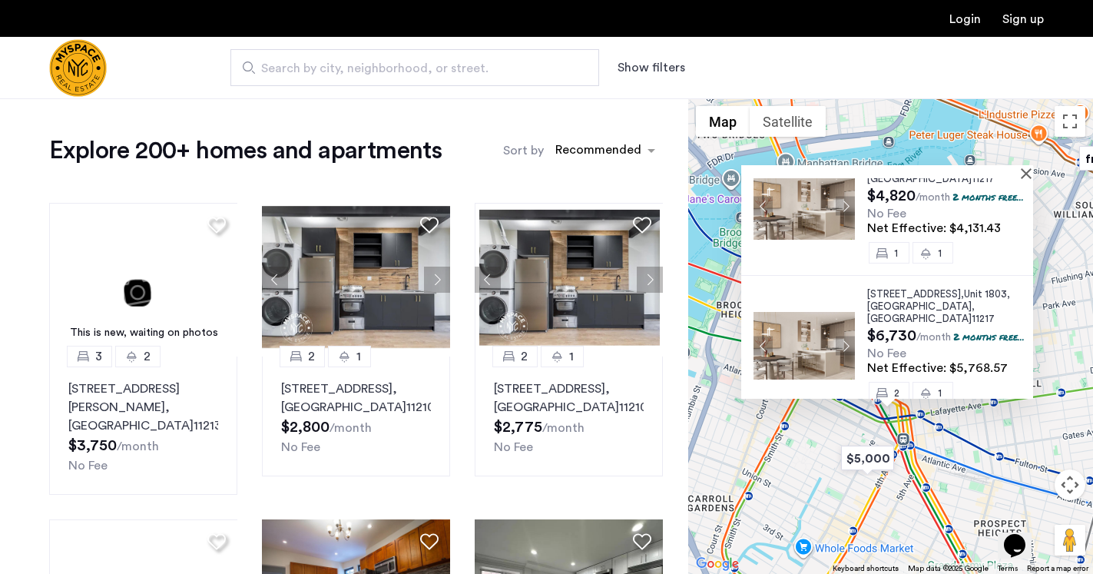
scroll to position [301, 0]
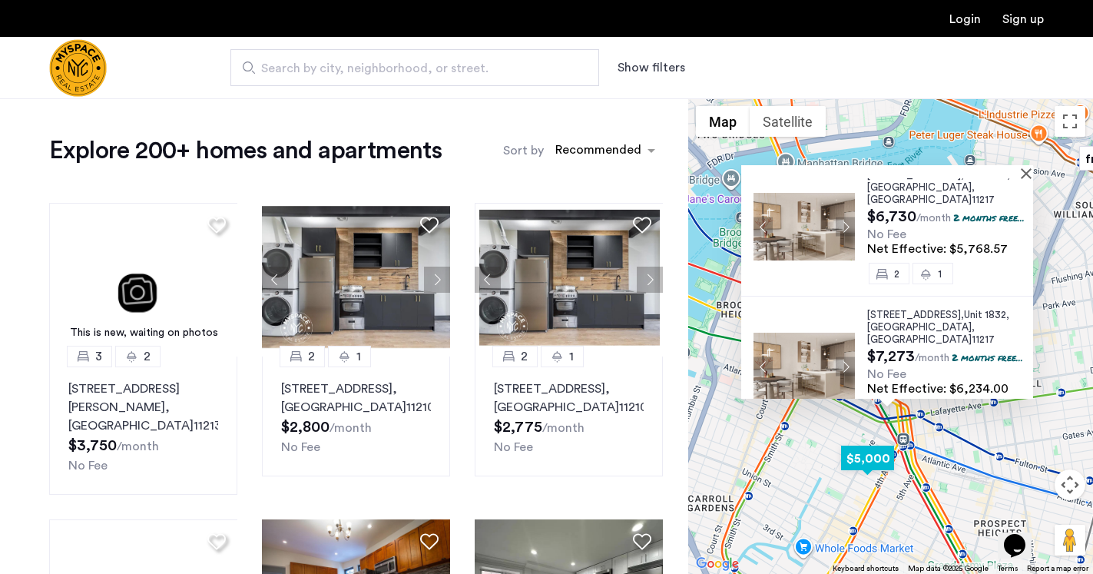
click at [869, 465] on img "$5,000" at bounding box center [867, 458] width 65 height 35
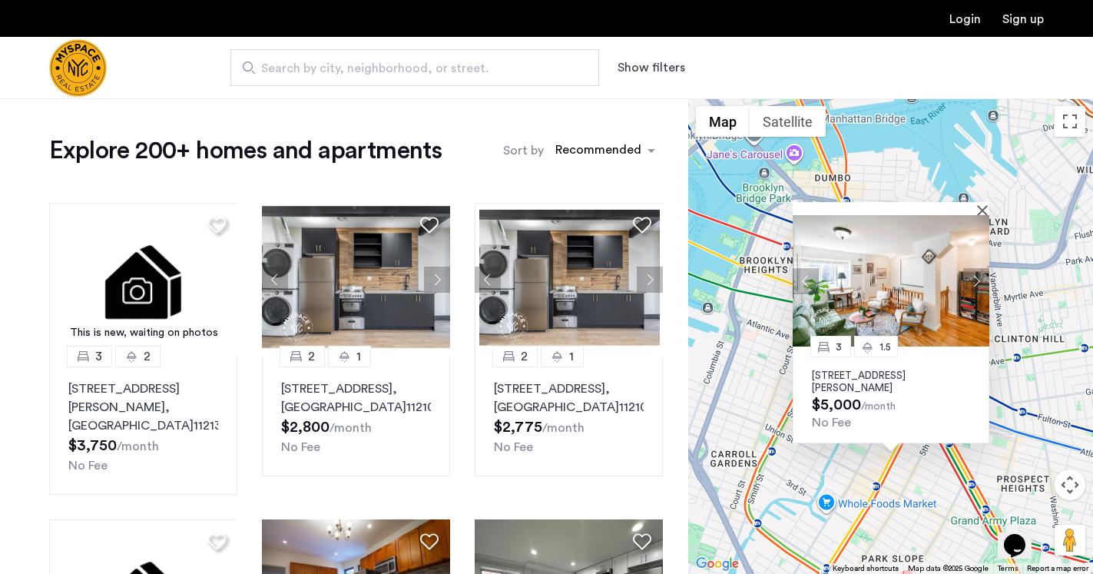
click at [977, 208] on div at bounding box center [886, 208] width 186 height 13
click at [986, 207] on button "Close" at bounding box center [985, 209] width 11 height 11
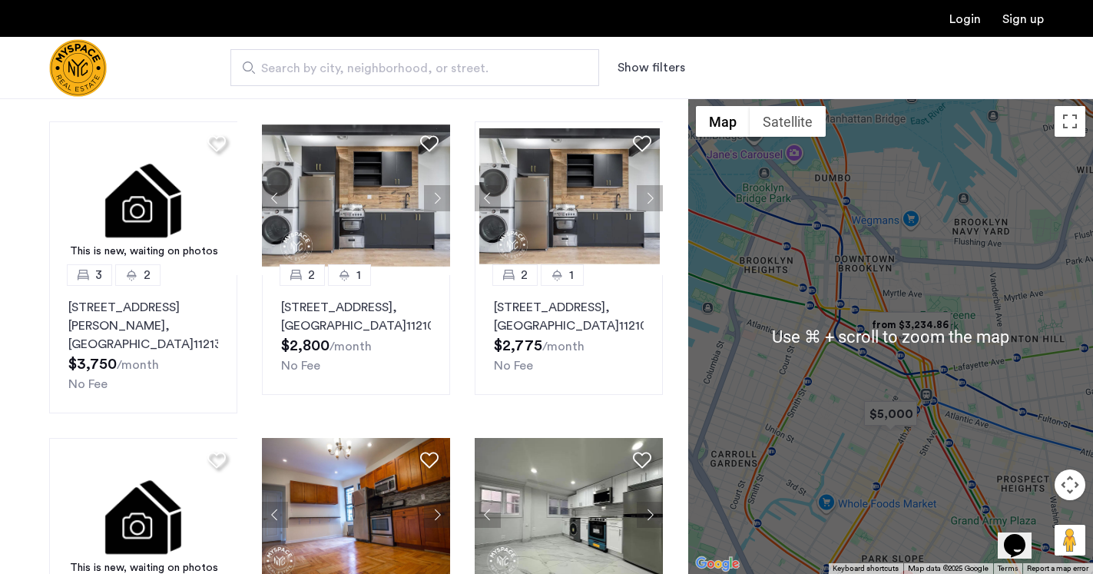
scroll to position [83, 0]
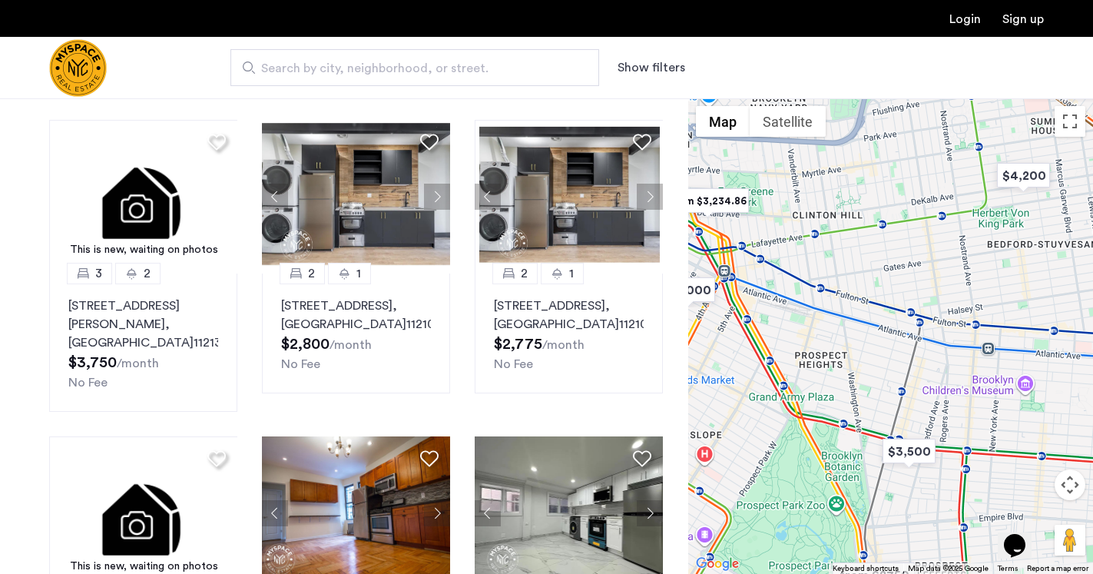
drag, startPoint x: 1007, startPoint y: 412, endPoint x: 801, endPoint y: 288, distance: 240.1
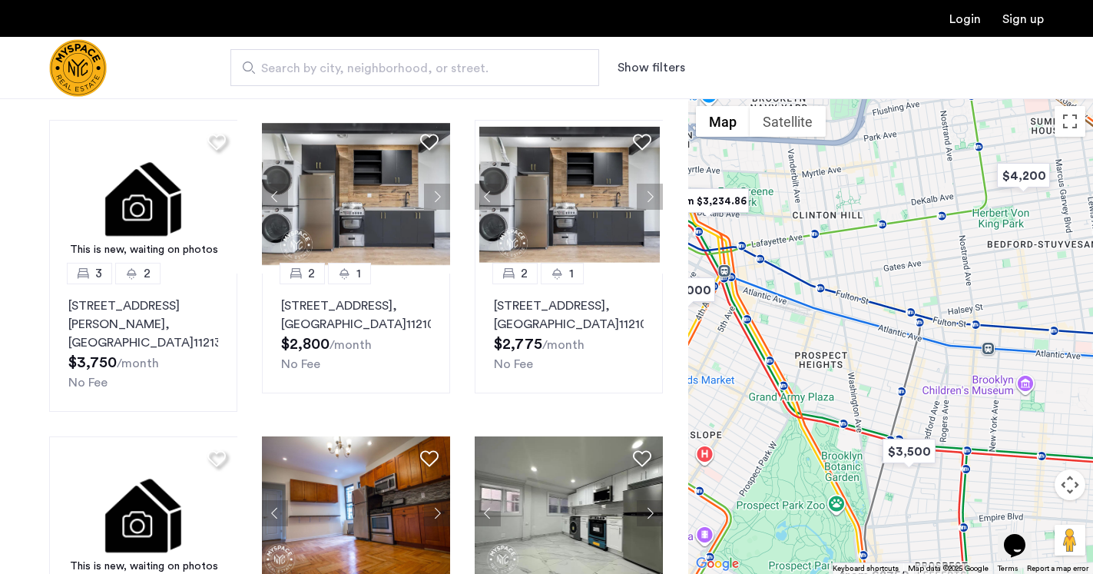
click at [801, 288] on div at bounding box center [890, 335] width 405 height 475
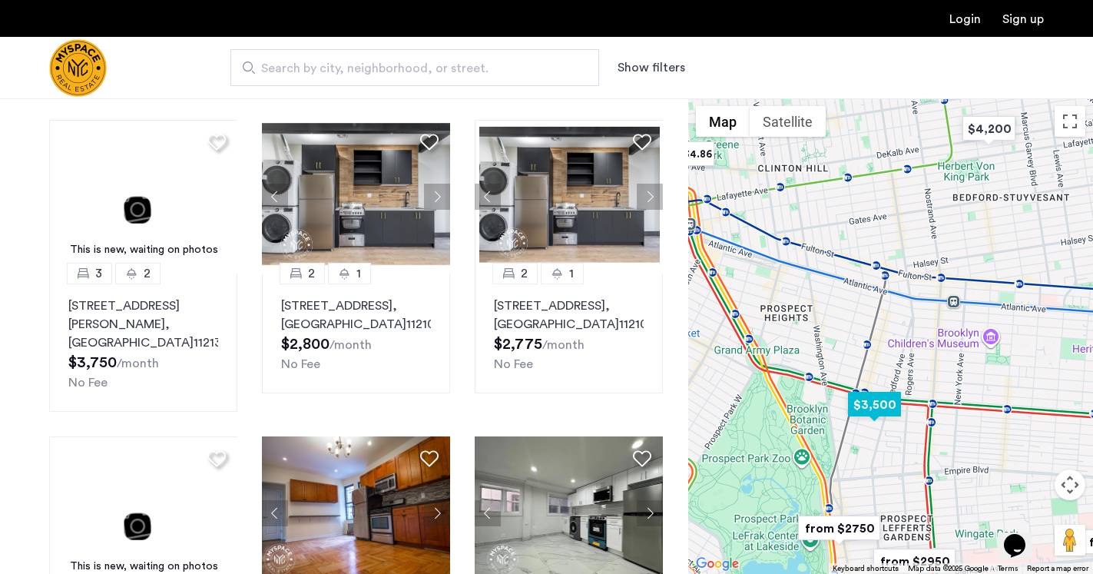
click at [897, 406] on img "$3,500" at bounding box center [874, 404] width 65 height 35
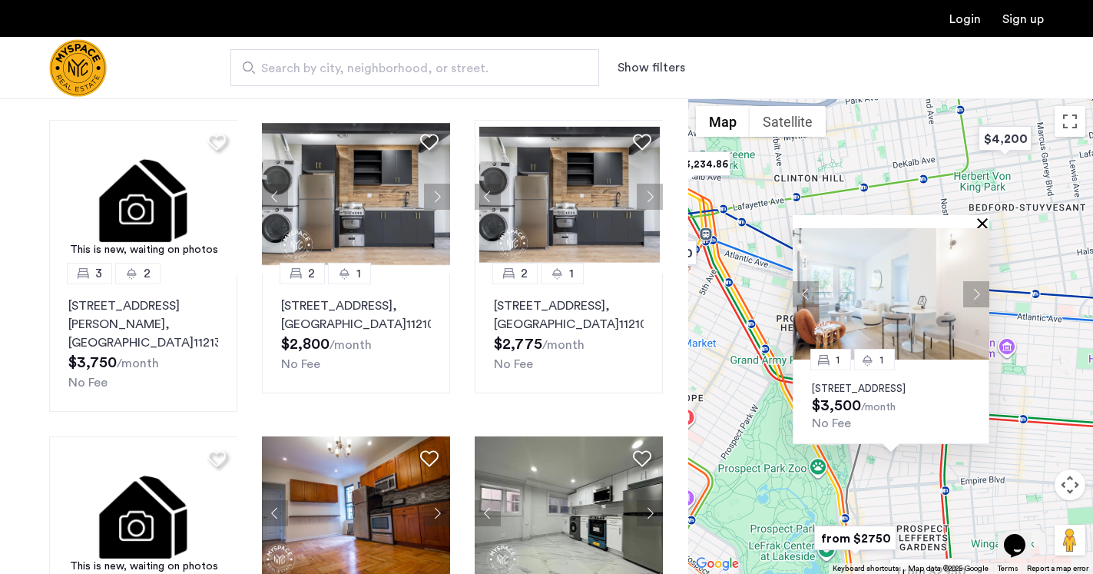
click at [985, 217] on button "Close" at bounding box center [985, 222] width 11 height 11
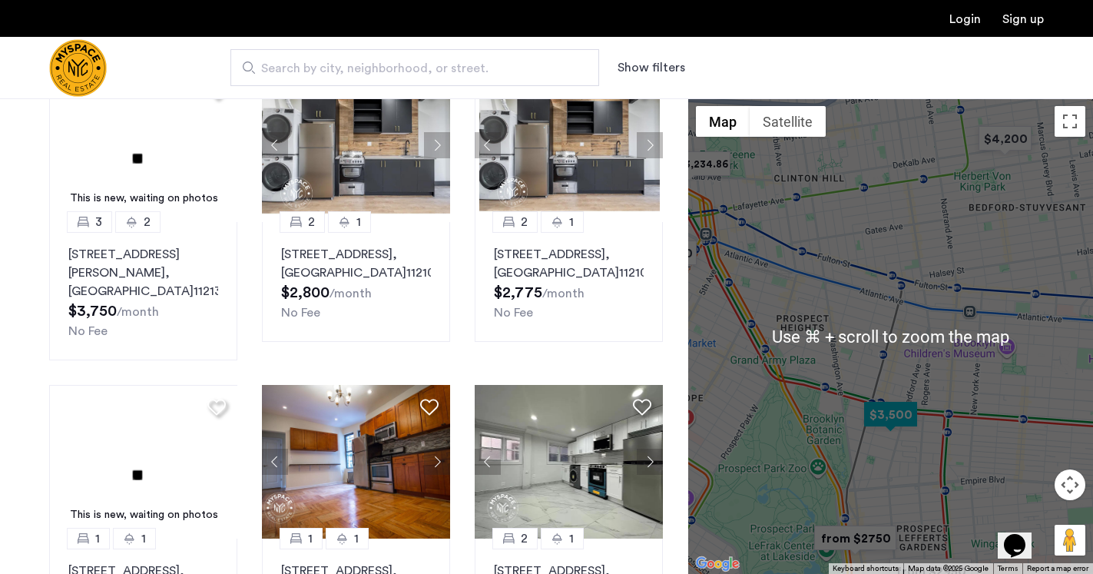
scroll to position [126, 0]
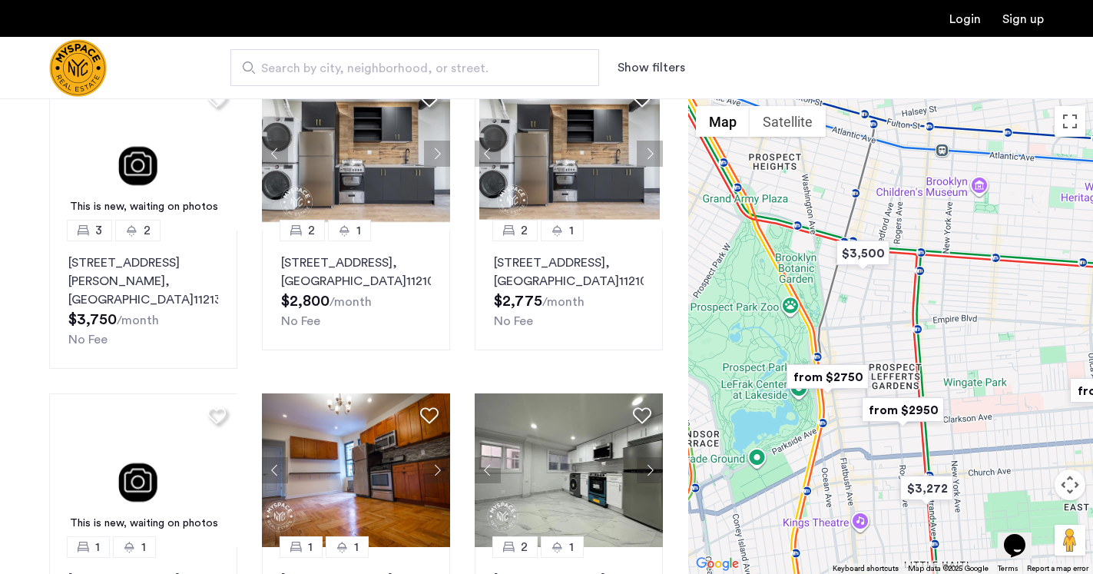
drag, startPoint x: 853, startPoint y: 496, endPoint x: 825, endPoint y: 330, distance: 168.2
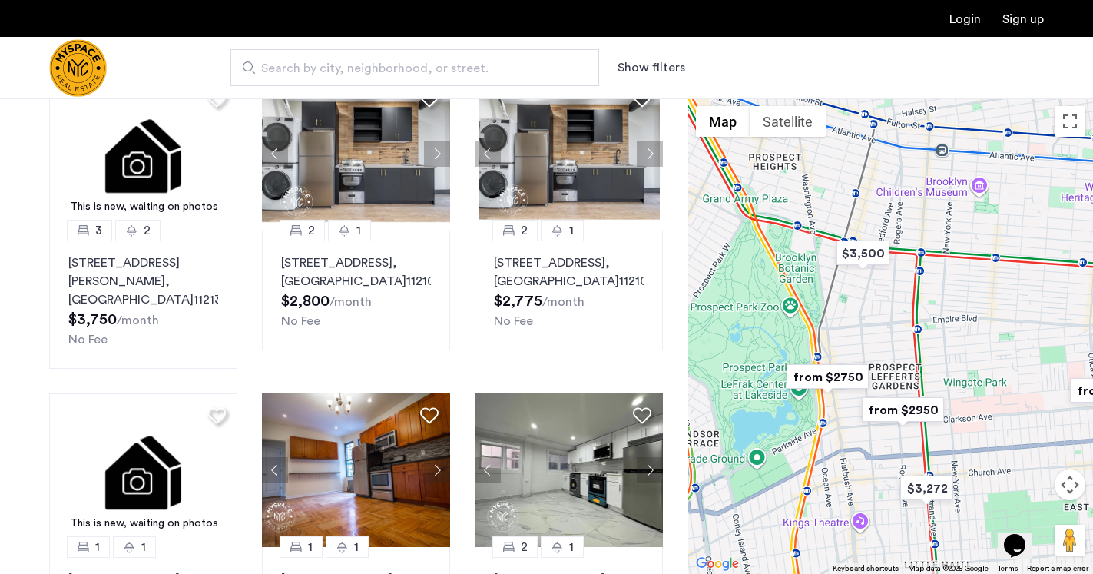
click at [825, 330] on div at bounding box center [890, 335] width 405 height 475
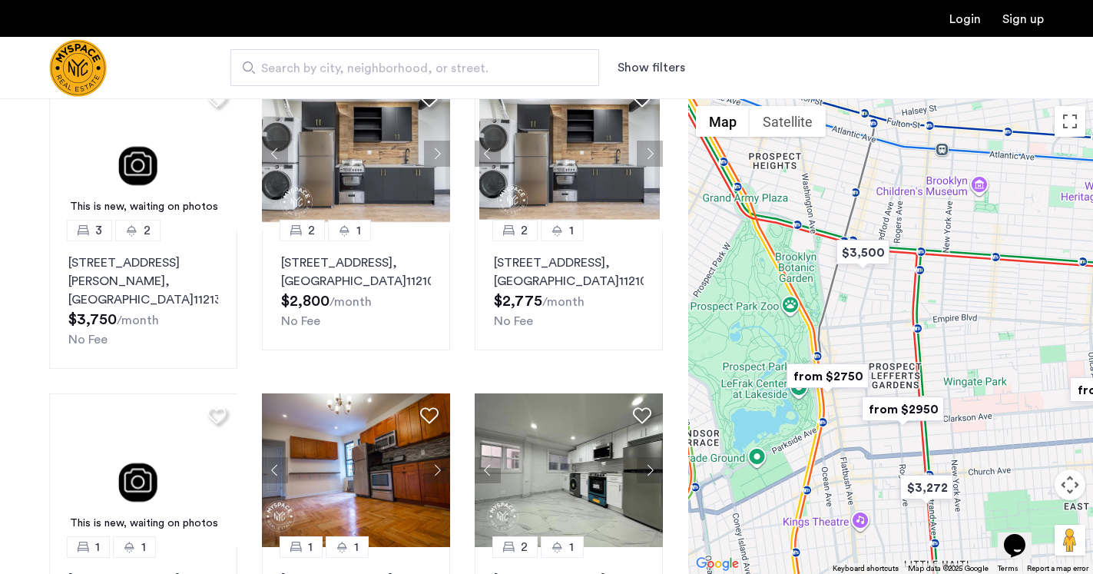
click at [826, 374] on img "from $2750" at bounding box center [827, 376] width 94 height 35
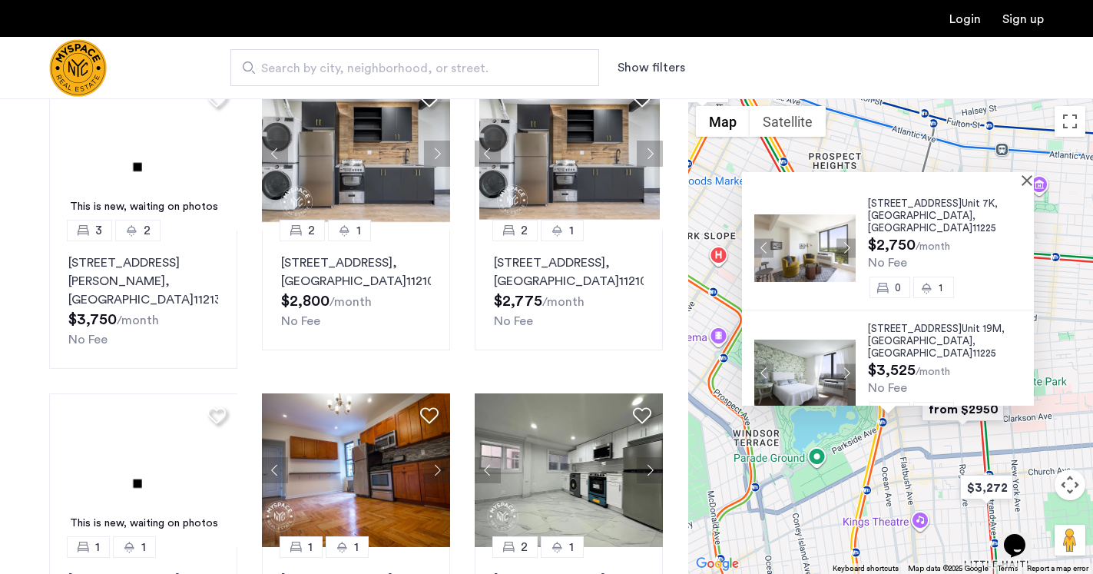
click at [1023, 180] on div at bounding box center [882, 178] width 281 height 13
click at [1031, 172] on div at bounding box center [888, 178] width 292 height 13
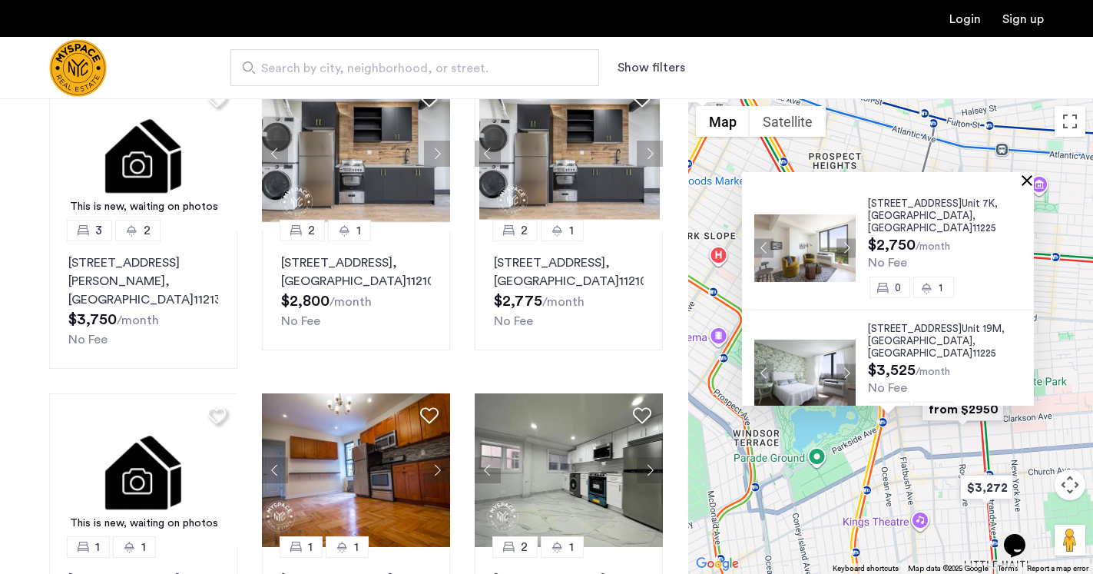
click at [1031, 177] on button "Close" at bounding box center [1030, 179] width 11 height 11
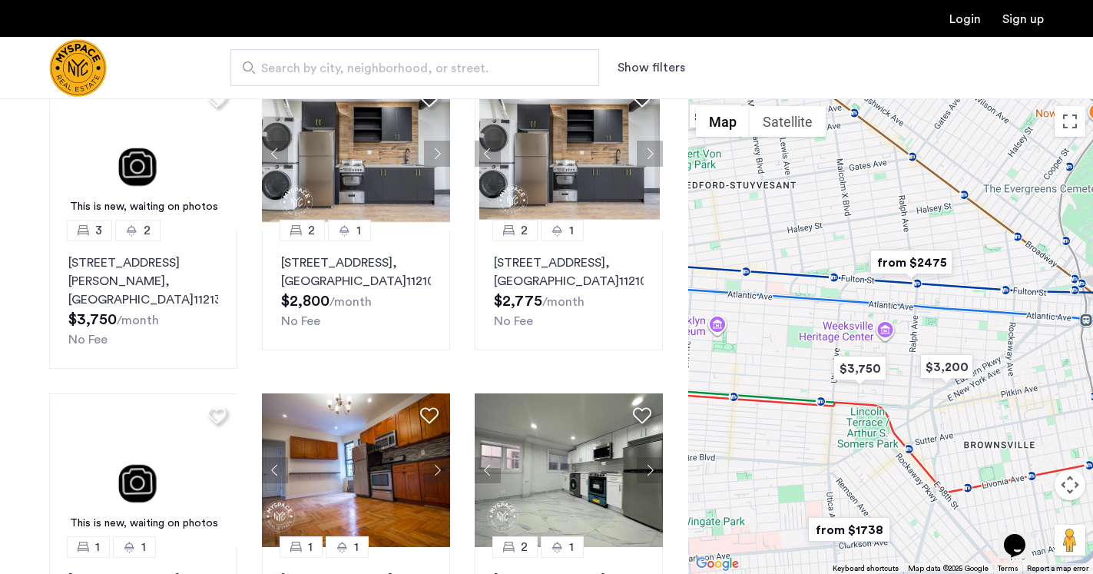
drag, startPoint x: 1020, startPoint y: 297, endPoint x: 696, endPoint y: 438, distance: 353.3
click at [696, 438] on div at bounding box center [890, 335] width 405 height 475
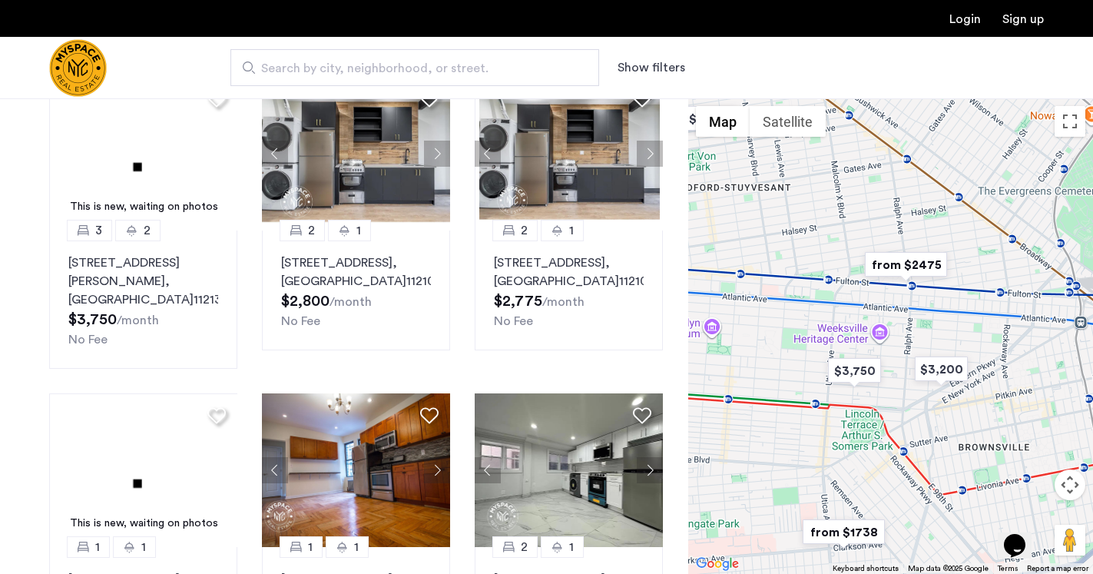
click at [912, 260] on img "from $2475" at bounding box center [906, 264] width 94 height 35
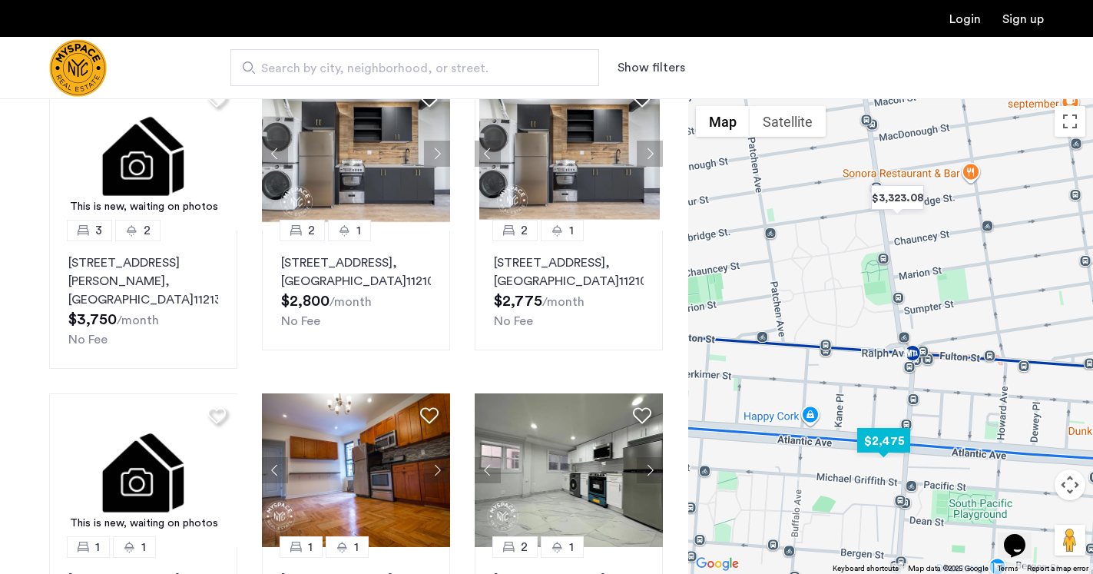
click at [879, 445] on img "$2,475" at bounding box center [883, 440] width 65 height 35
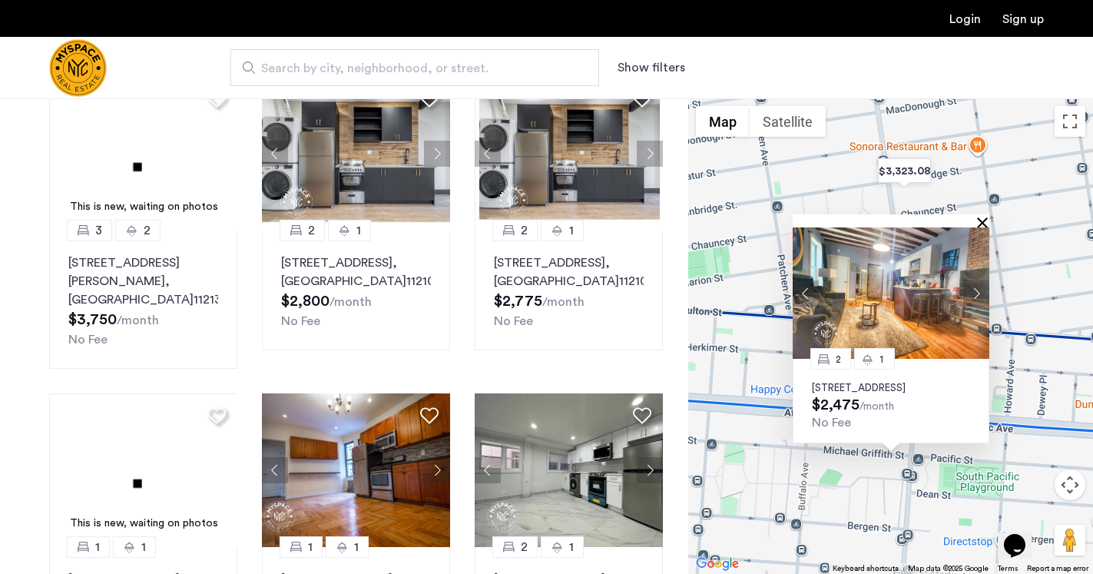
click at [983, 217] on button "Close" at bounding box center [985, 222] width 11 height 11
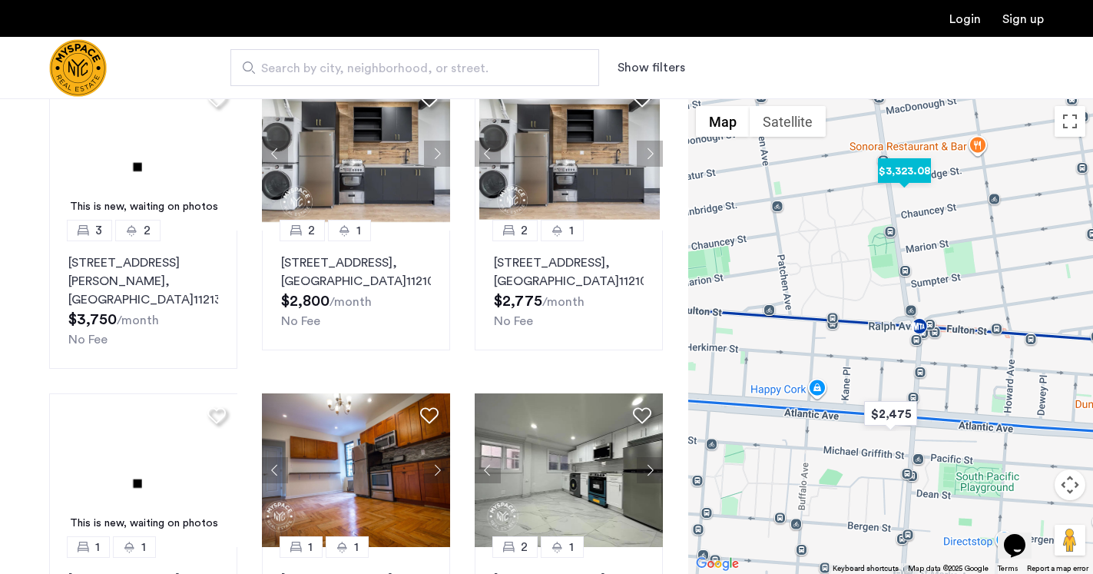
click at [923, 171] on img "$3,323.08" at bounding box center [904, 171] width 65 height 35
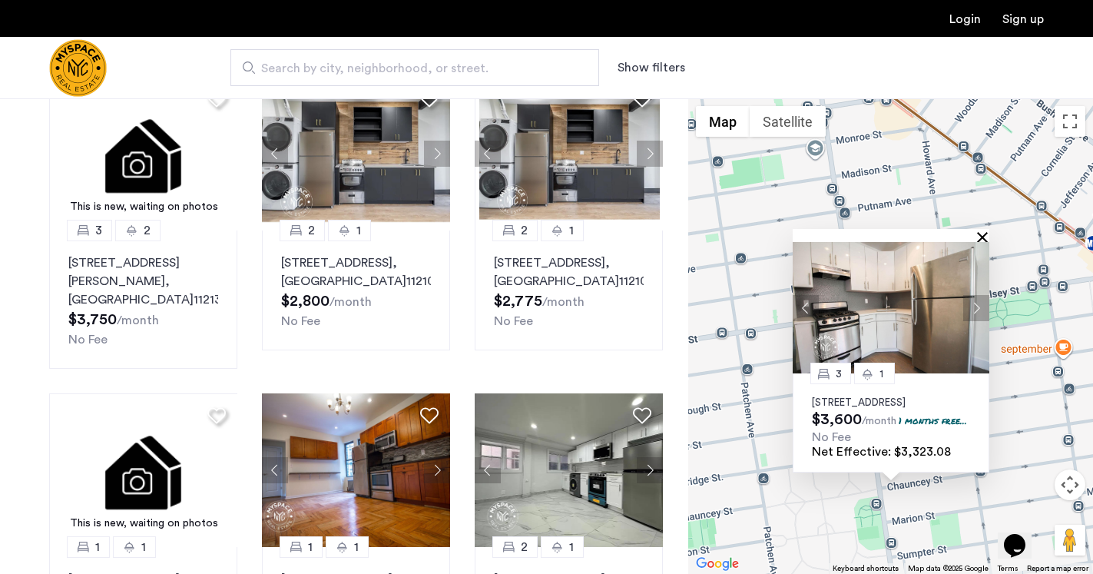
click at [982, 231] on button "Close" at bounding box center [985, 236] width 11 height 11
